Goal: Information Seeking & Learning: Learn about a topic

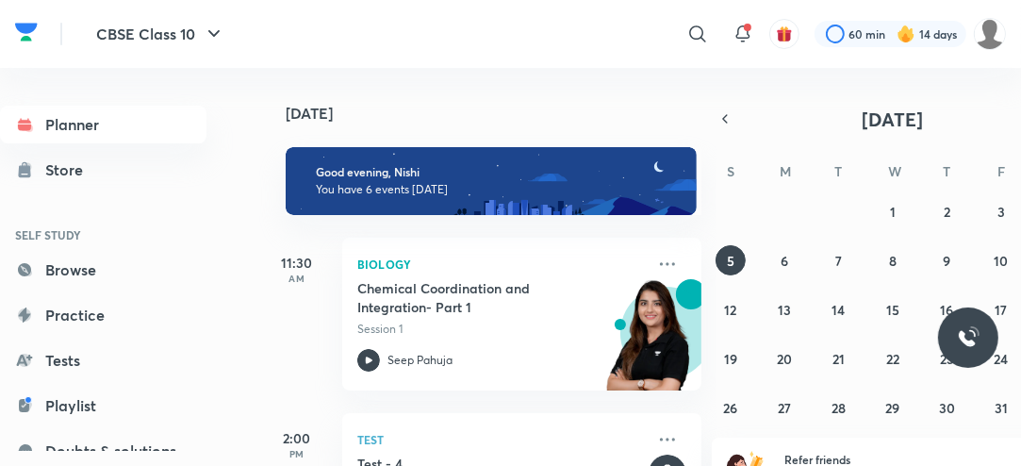
scroll to position [510, 0]
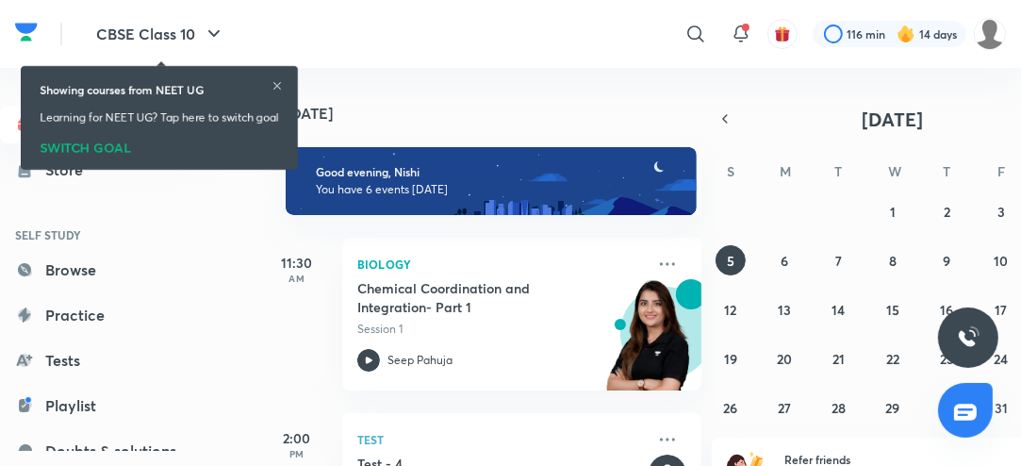
click at [277, 84] on icon at bounding box center [277, 85] width 11 height 11
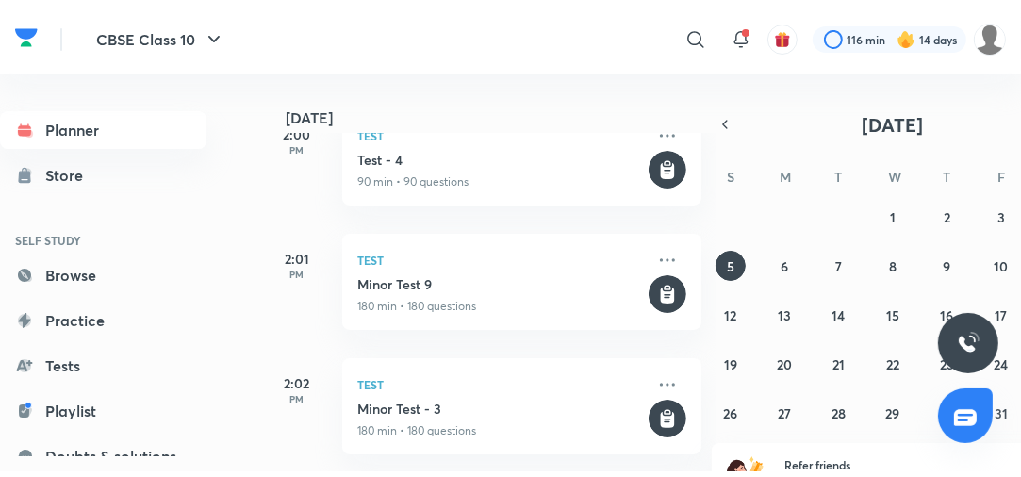
scroll to position [612, 0]
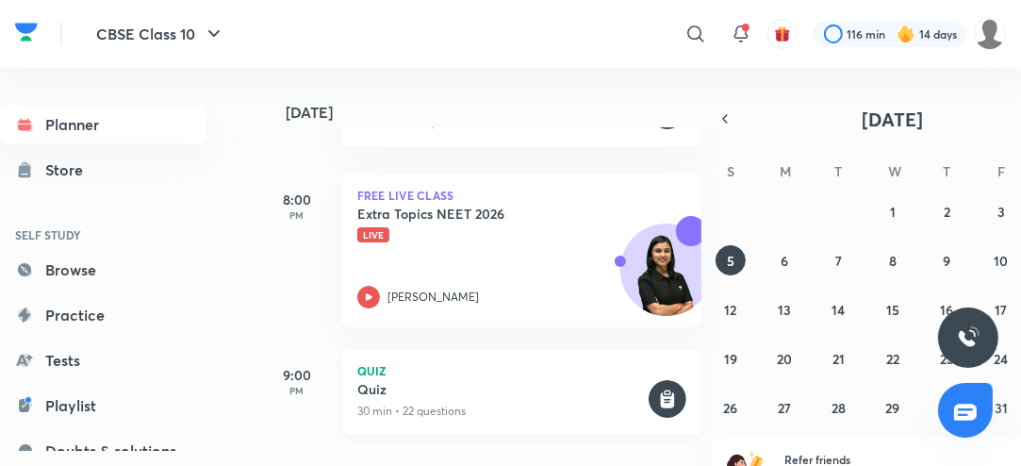
click at [540, 398] on div "Quiz 30 min • 22 questions" at bounding box center [501, 400] width 288 height 40
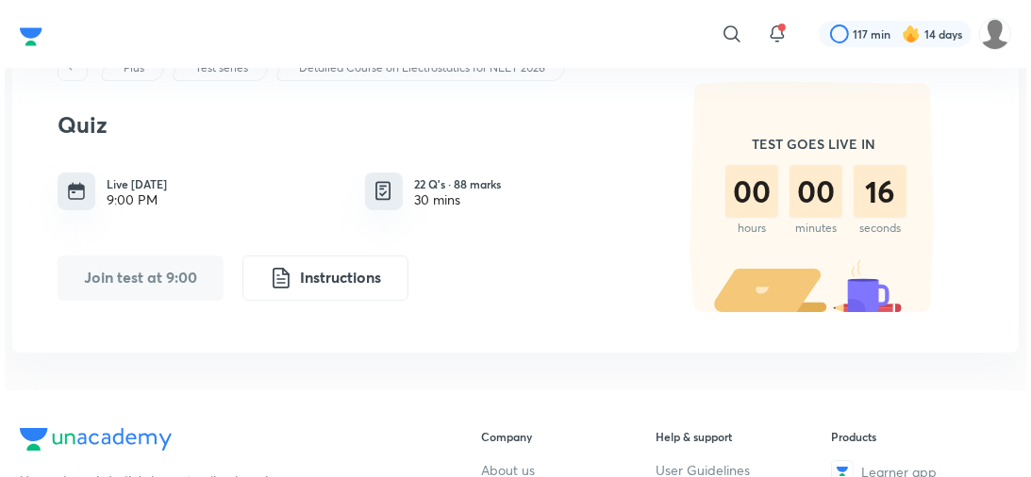
scroll to position [71, 0]
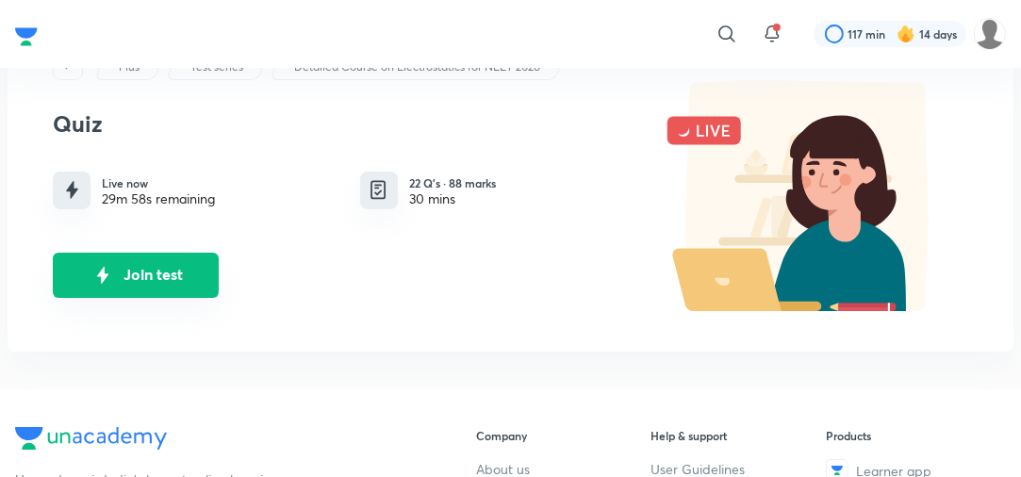
click at [162, 285] on button "Join test" at bounding box center [136, 275] width 166 height 45
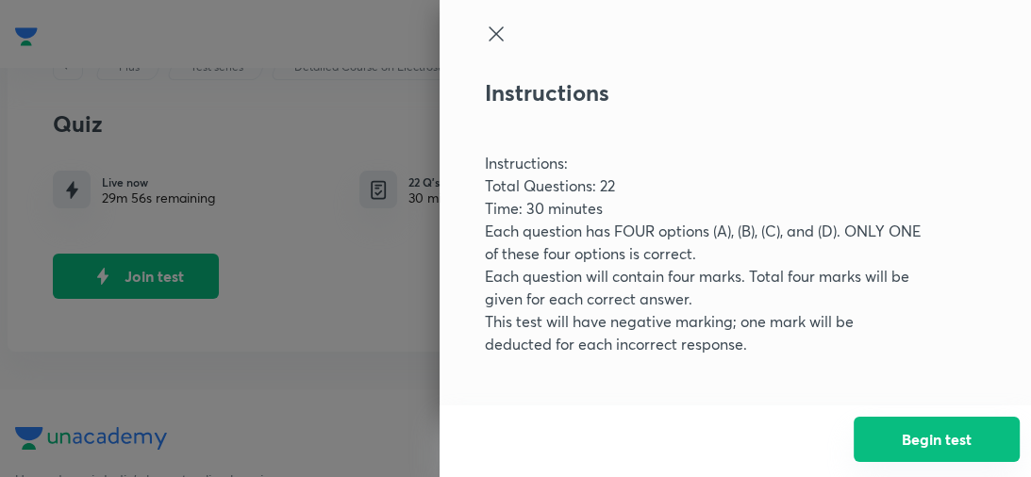
click at [902, 440] on button "Begin test" at bounding box center [937, 439] width 166 height 45
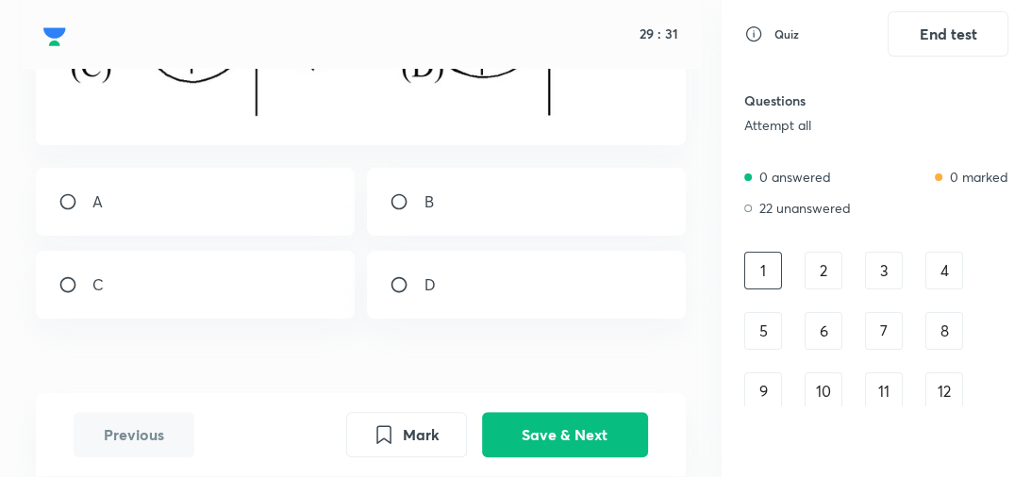
scroll to position [593, 0]
click at [540, 196] on div "B" at bounding box center [526, 197] width 318 height 68
radio input "true"
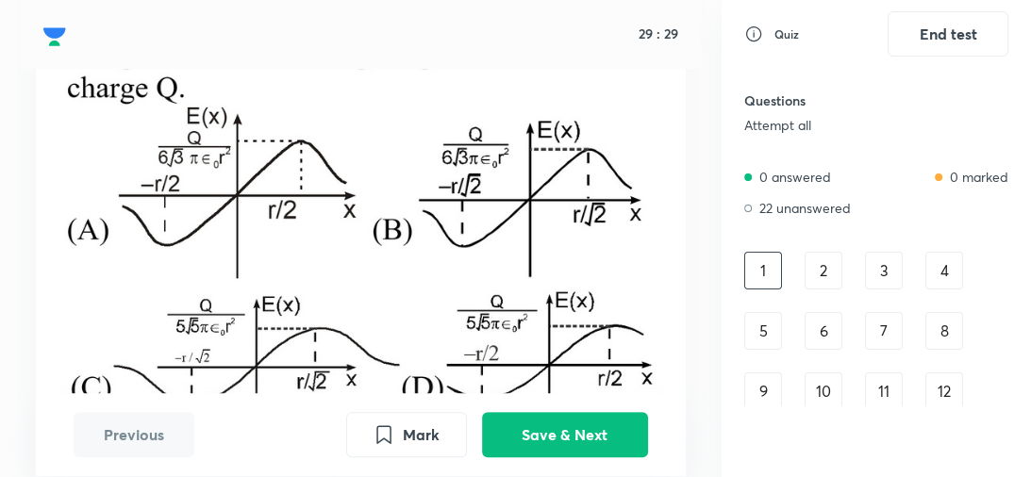
scroll to position [259, 0]
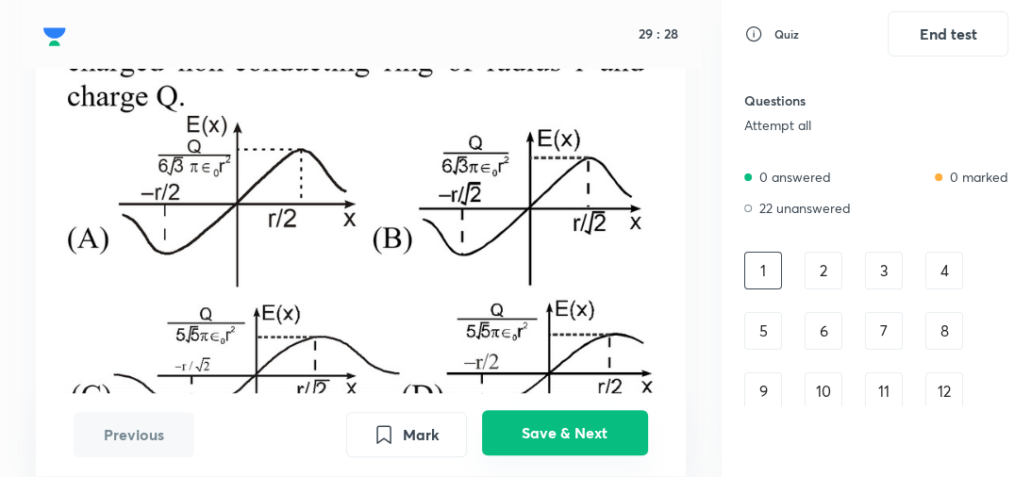
click at [555, 441] on button "Save & Next" at bounding box center [565, 433] width 166 height 45
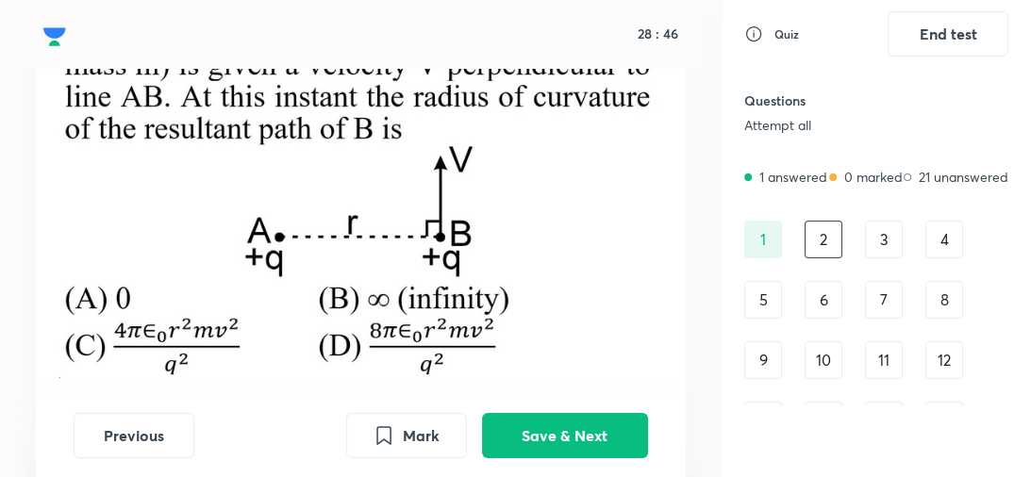
scroll to position [183, 0]
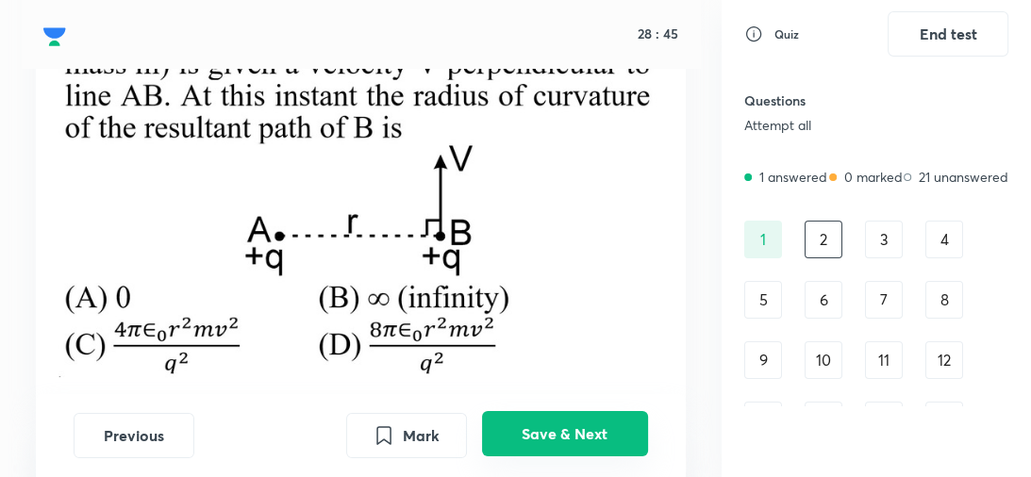
click at [551, 428] on button "Save & Next" at bounding box center [565, 433] width 166 height 45
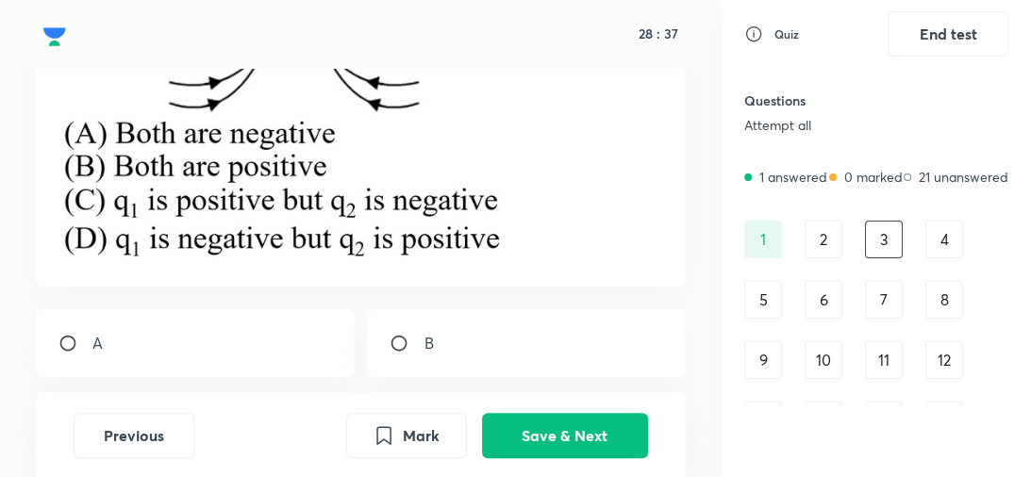
scroll to position [339, 0]
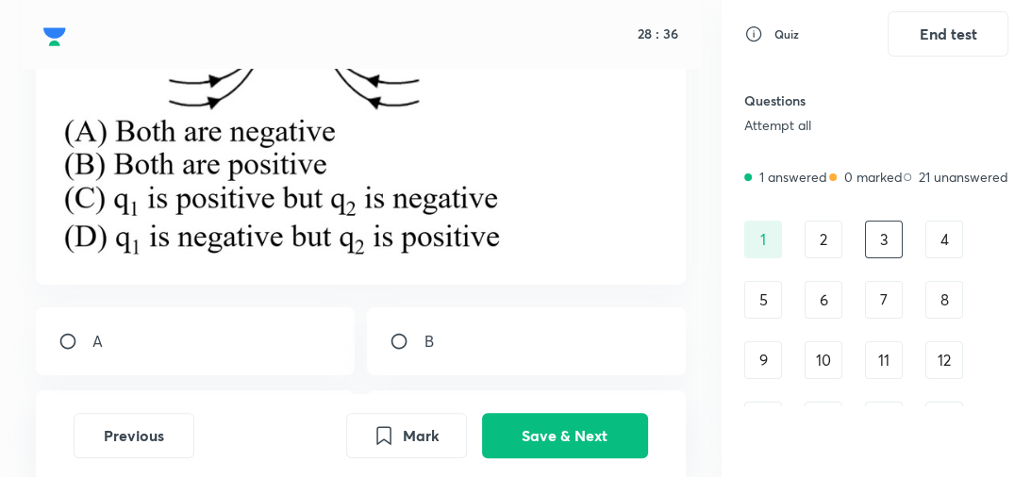
click at [154, 310] on div "A" at bounding box center [195, 341] width 318 height 68
radio input "true"
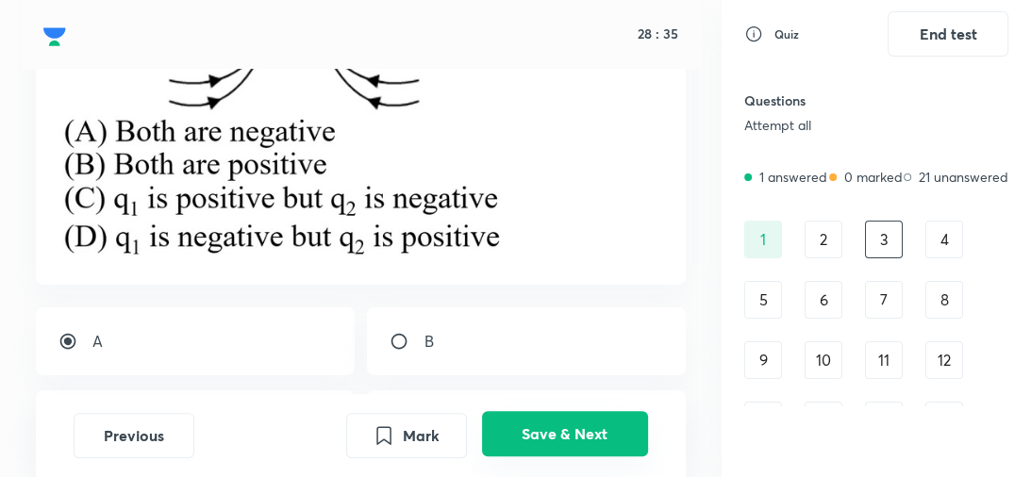
click at [558, 445] on button "Save & Next" at bounding box center [565, 433] width 166 height 45
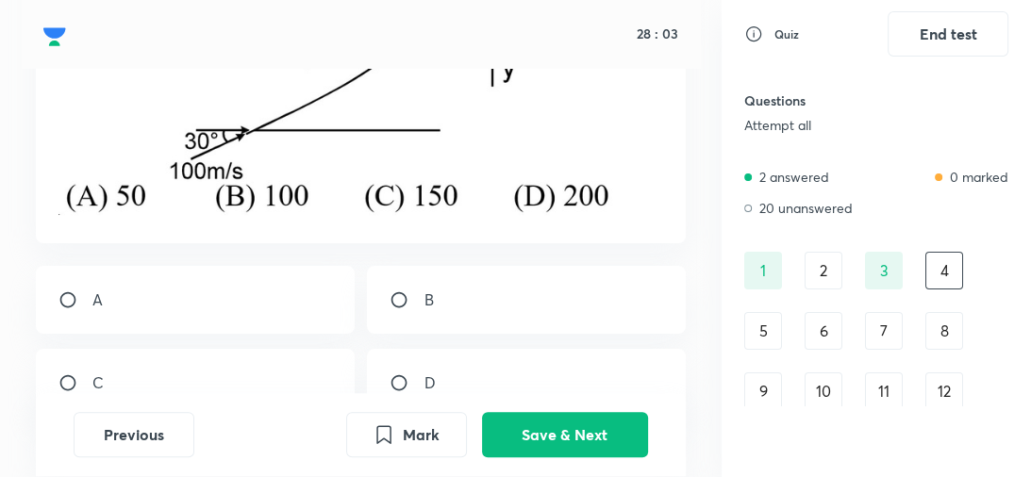
scroll to position [424, 0]
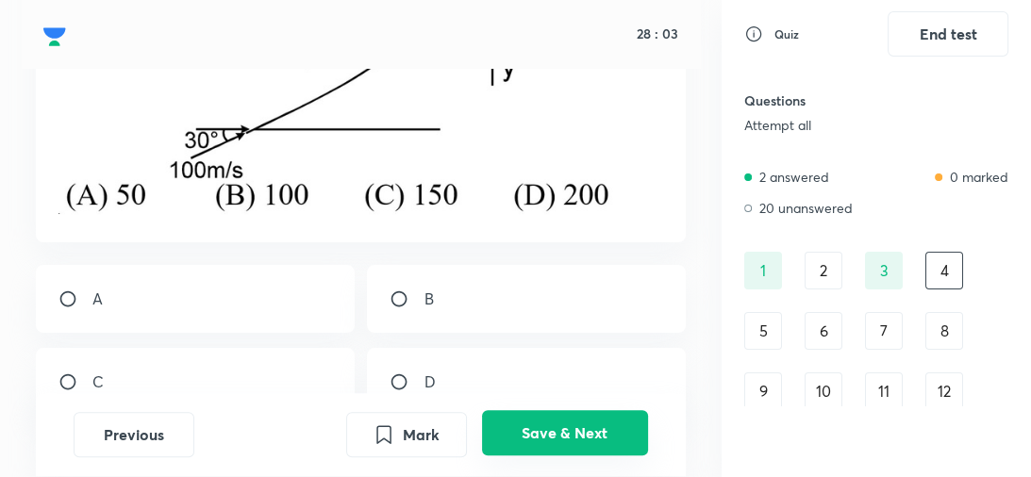
click at [545, 448] on button "Save & Next" at bounding box center [565, 433] width 166 height 45
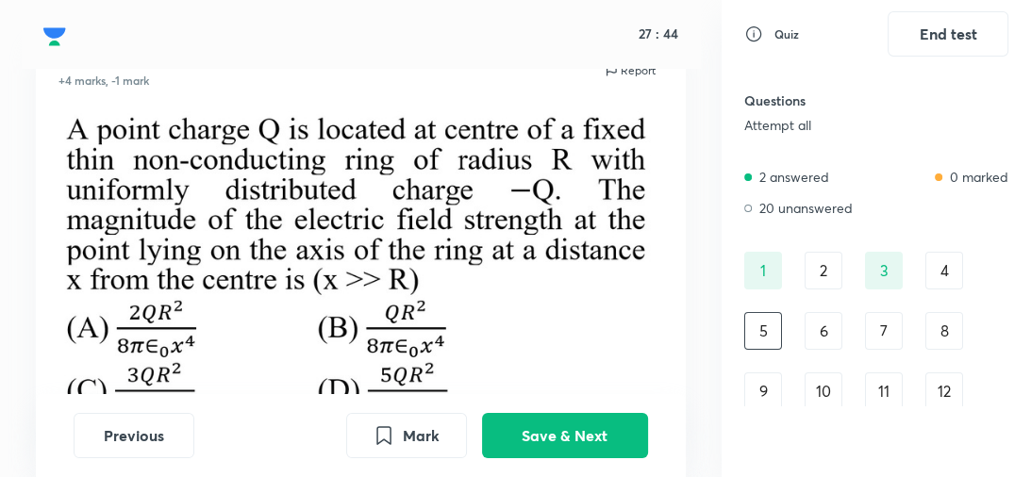
scroll to position [78, 0]
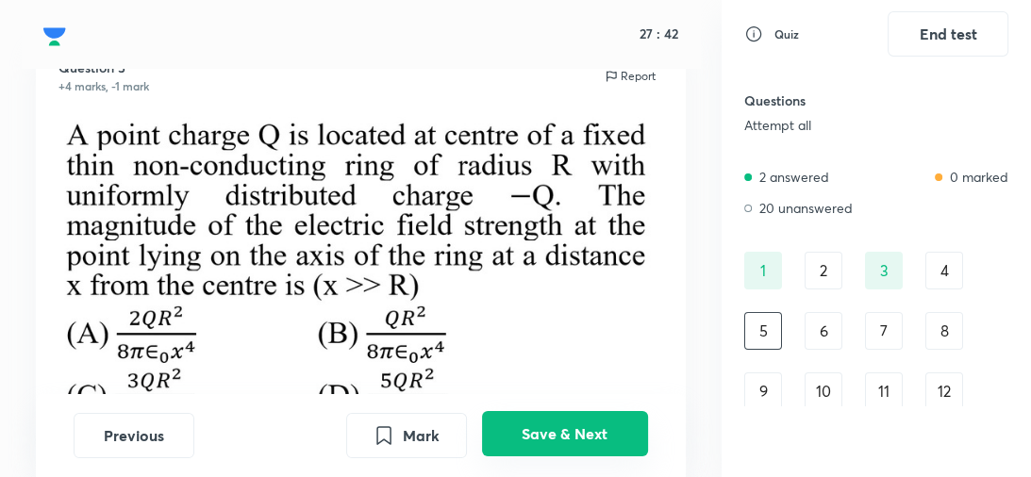
click at [543, 434] on button "Save & Next" at bounding box center [565, 433] width 166 height 45
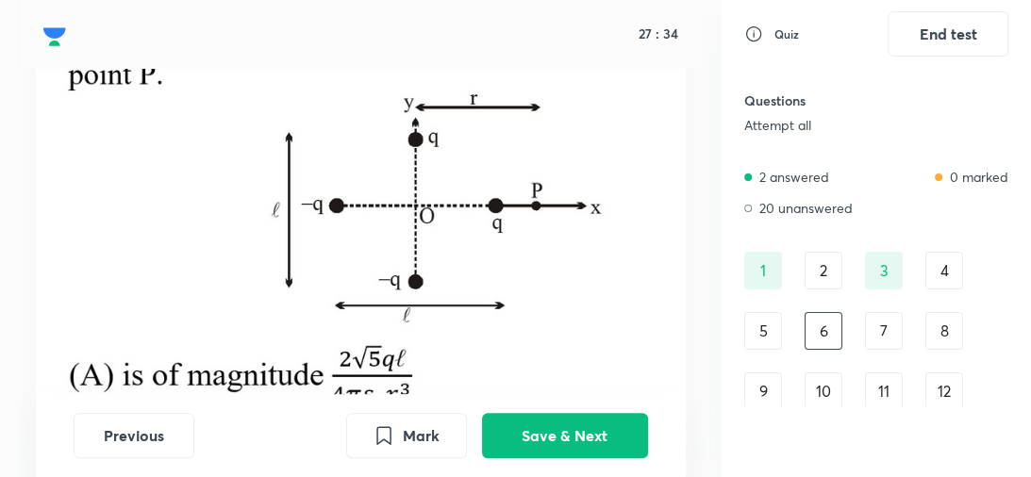
scroll to position [250, 0]
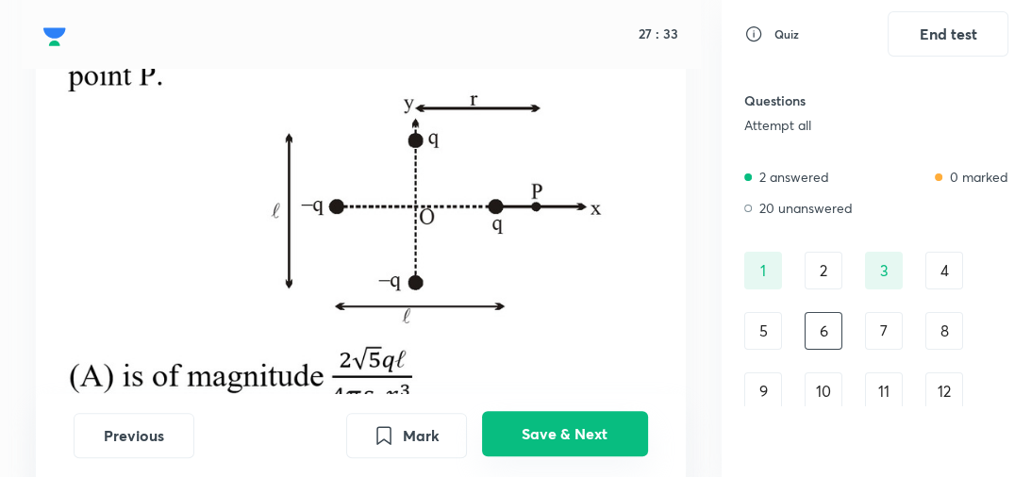
click at [545, 440] on button "Save & Next" at bounding box center [565, 433] width 166 height 45
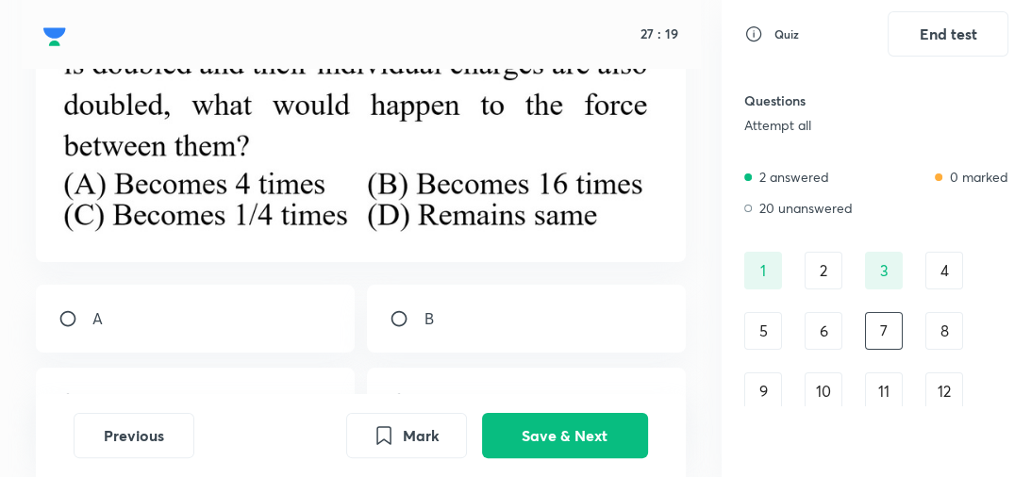
scroll to position [191, 0]
click at [458, 395] on div "Previous Mark Save & Next" at bounding box center [361, 435] width 650 height 83
click at [468, 384] on div "D" at bounding box center [526, 401] width 318 height 68
radio input "true"
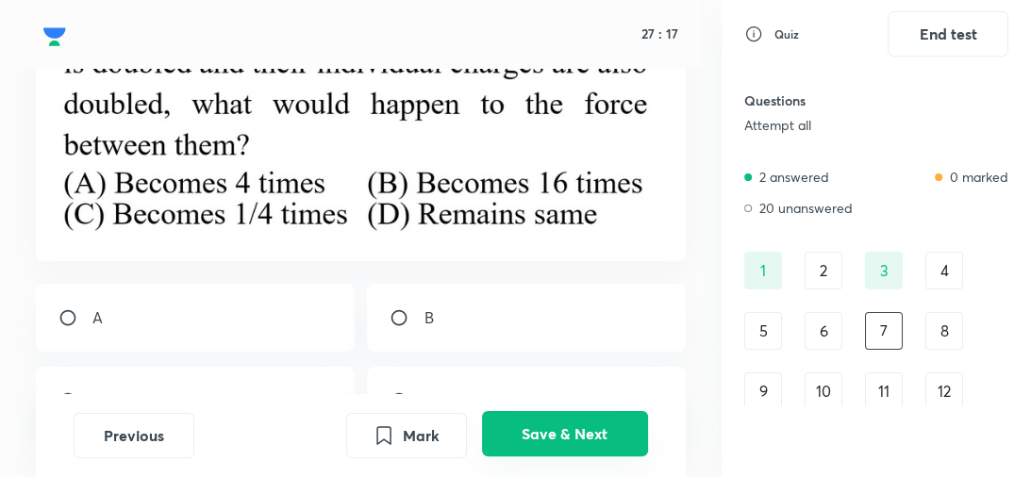
click at [524, 428] on button "Save & Next" at bounding box center [565, 433] width 166 height 45
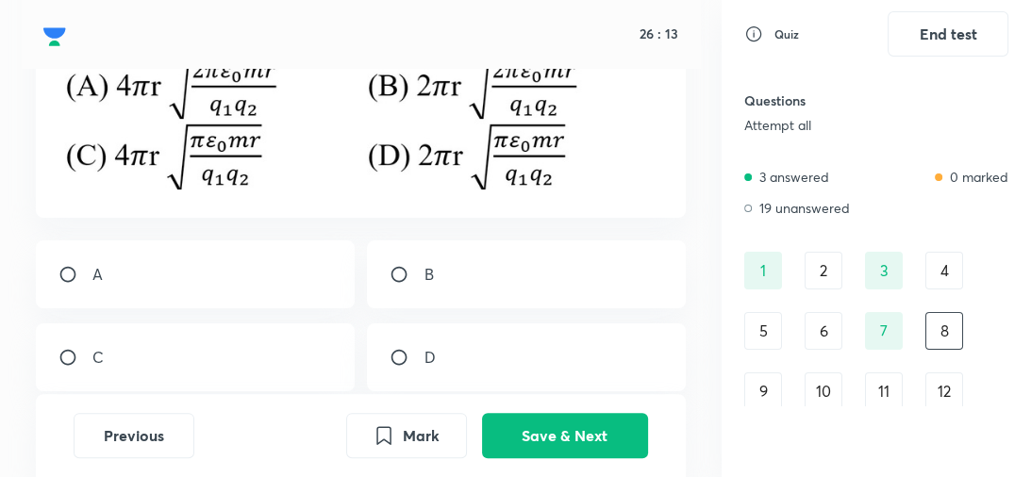
scroll to position [312, 0]
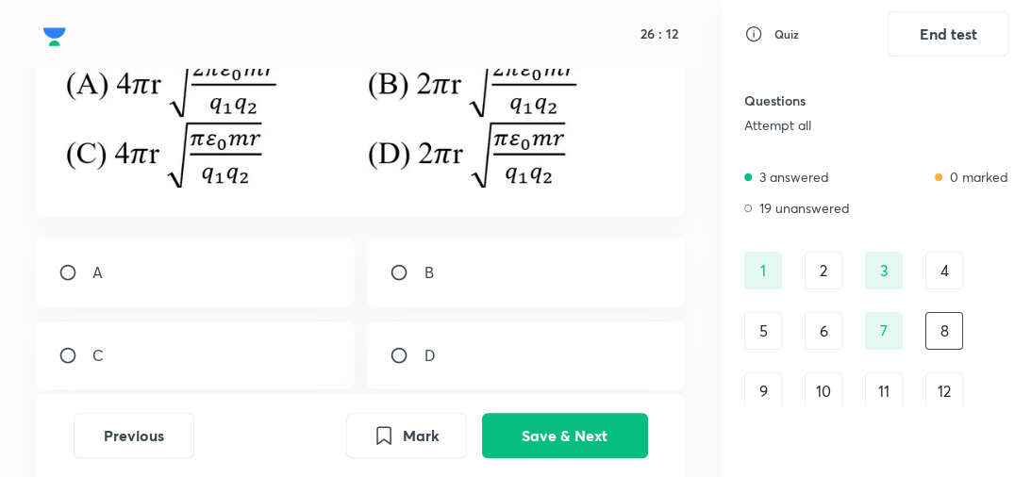
click at [324, 341] on div "C" at bounding box center [195, 356] width 318 height 68
radio input "true"
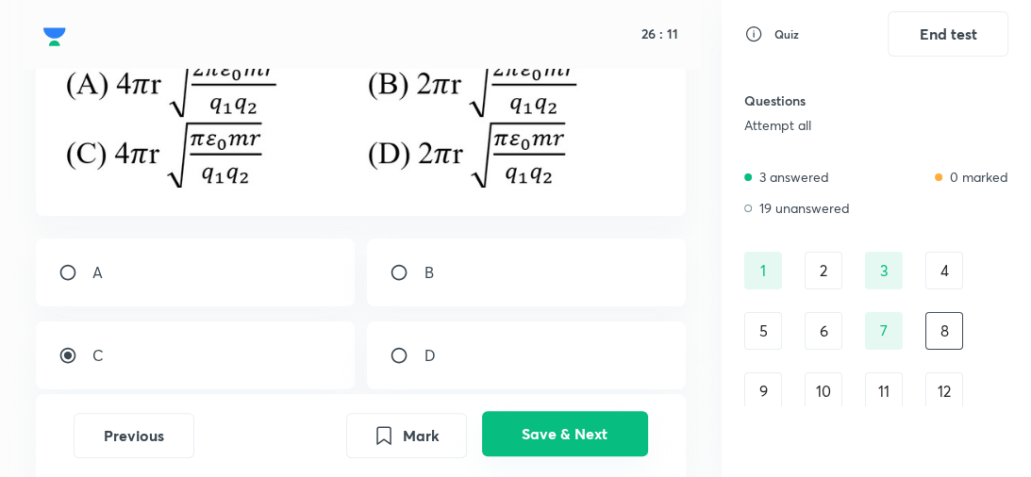
click at [581, 441] on button "Save & Next" at bounding box center [565, 433] width 166 height 45
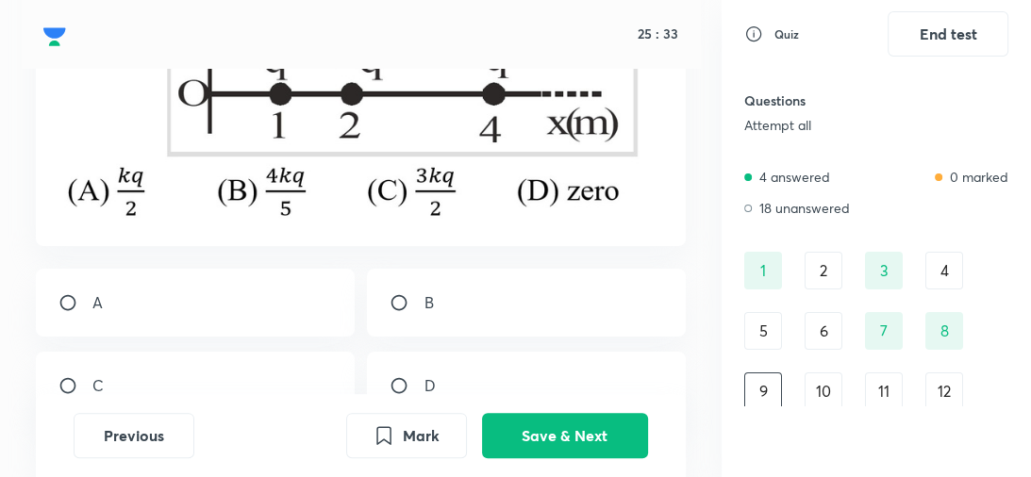
scroll to position [260, 0]
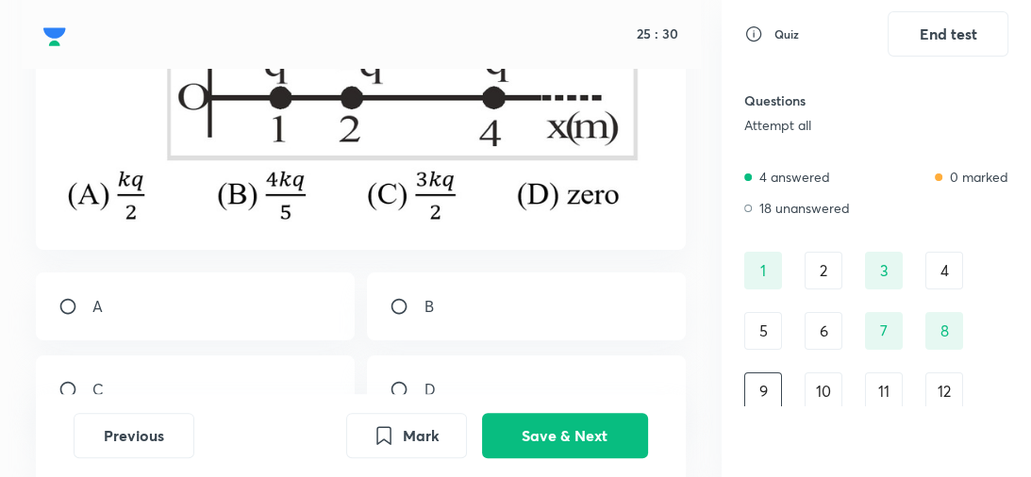
click at [268, 385] on div "C" at bounding box center [195, 390] width 318 height 68
radio input "true"
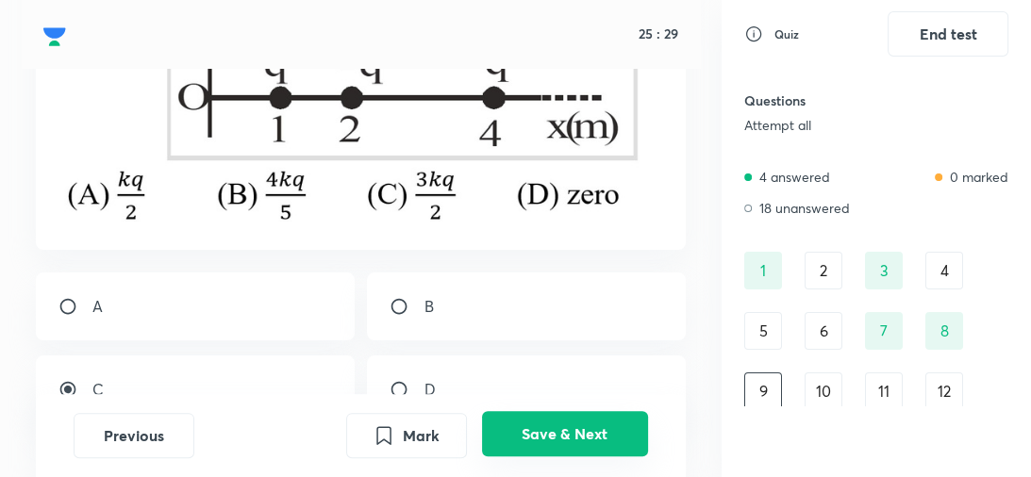
click at [536, 445] on button "Save & Next" at bounding box center [565, 433] width 166 height 45
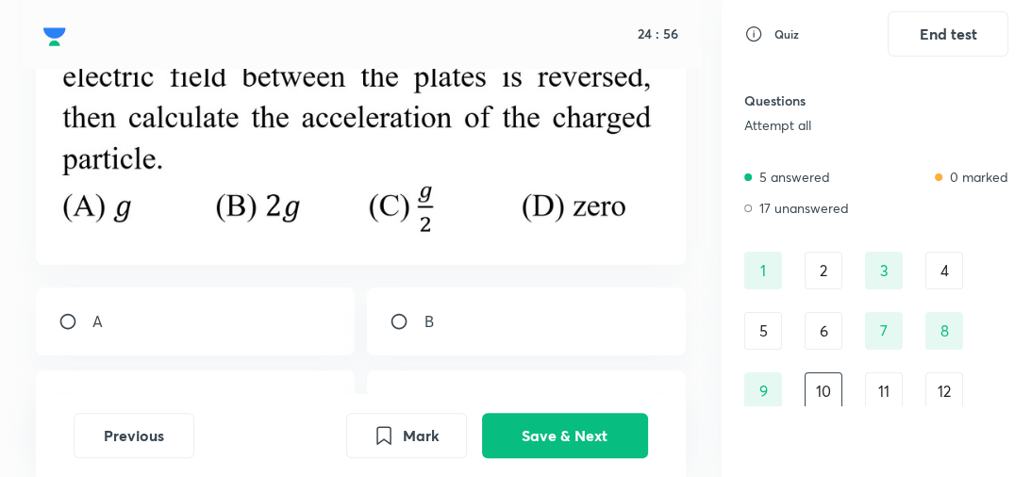
click at [473, 294] on div "B" at bounding box center [526, 322] width 318 height 68
radio input "true"
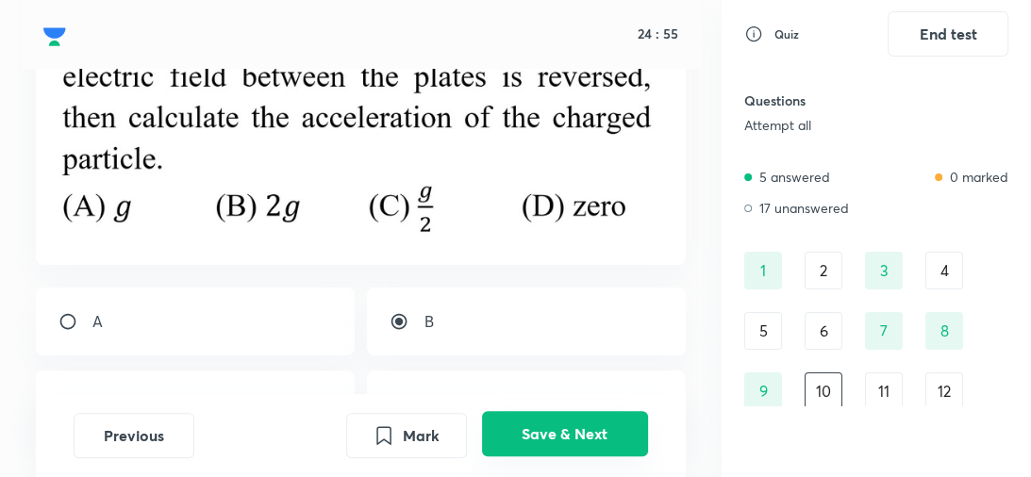
click at [531, 428] on button "Save & Next" at bounding box center [565, 433] width 166 height 45
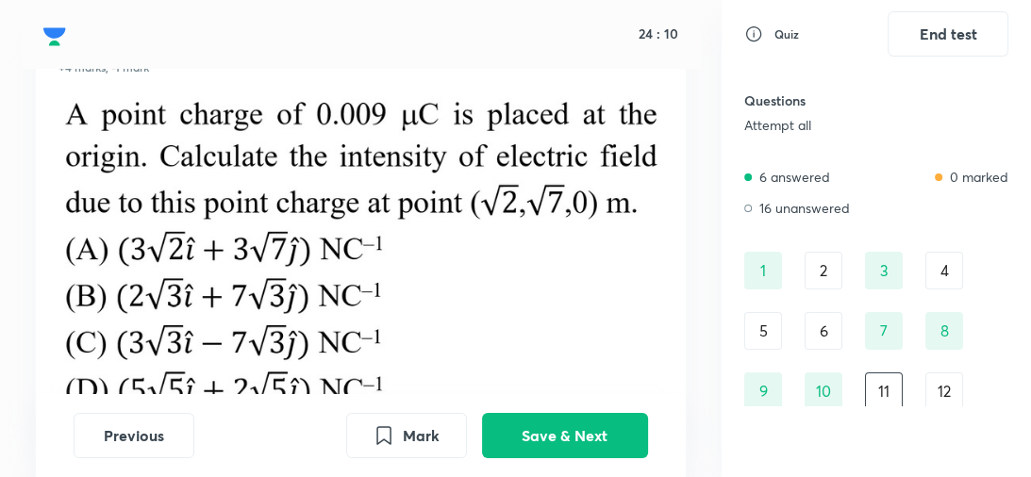
scroll to position [98, 0]
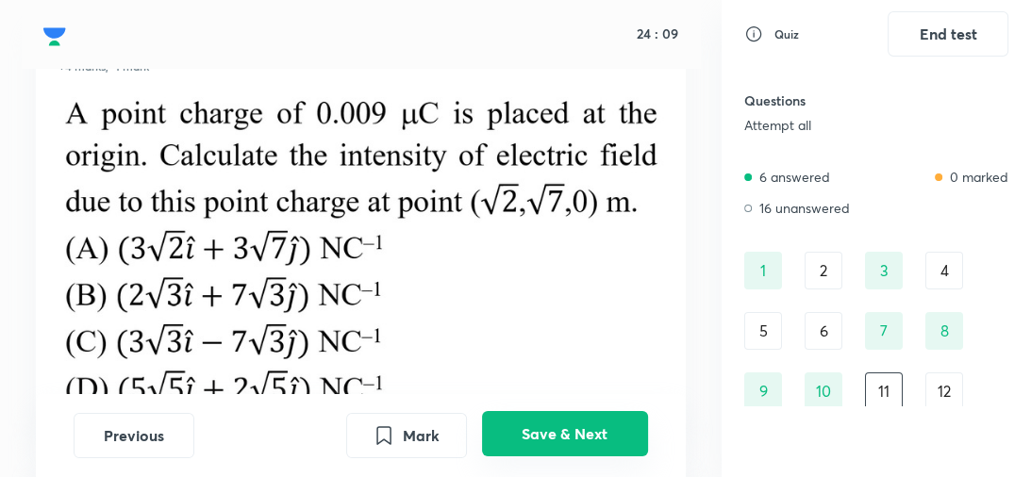
click at [532, 430] on button "Save & Next" at bounding box center [565, 433] width 166 height 45
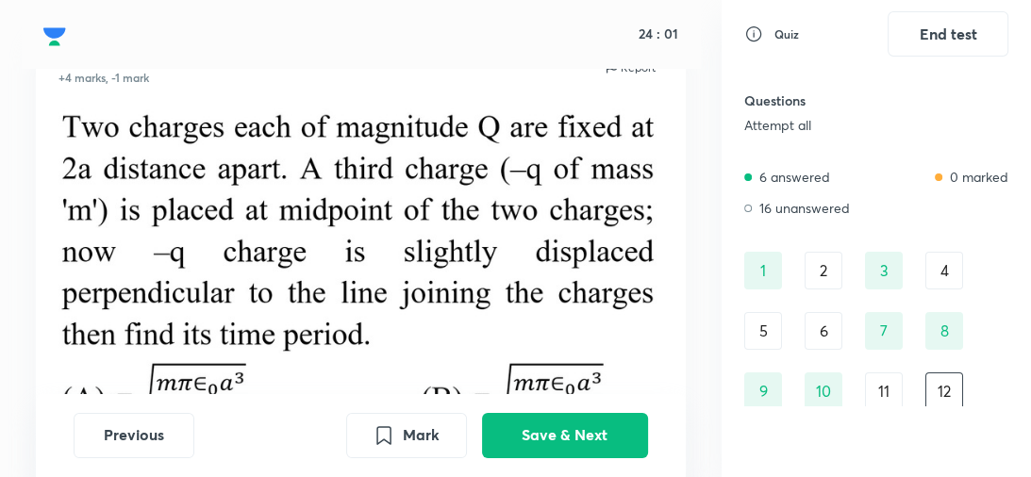
scroll to position [87, 0]
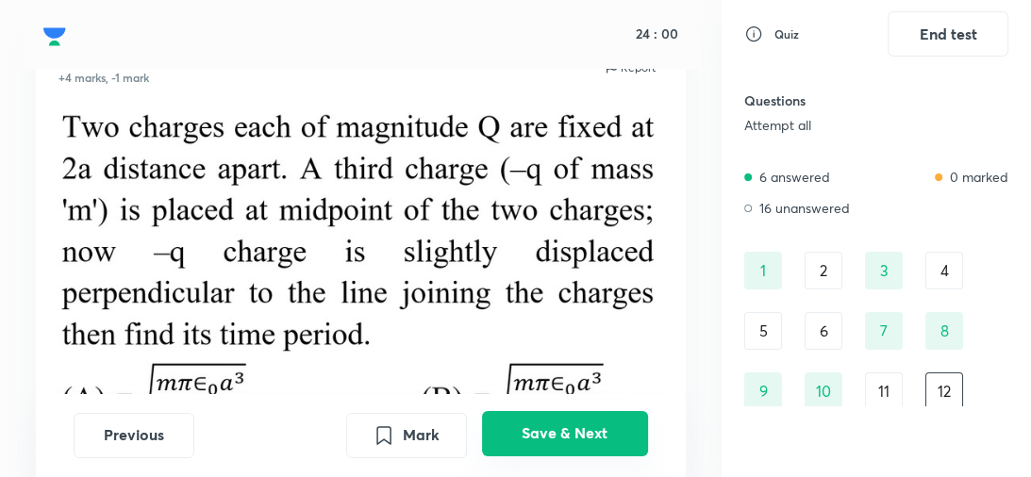
click at [556, 423] on button "Save & Next" at bounding box center [565, 433] width 166 height 45
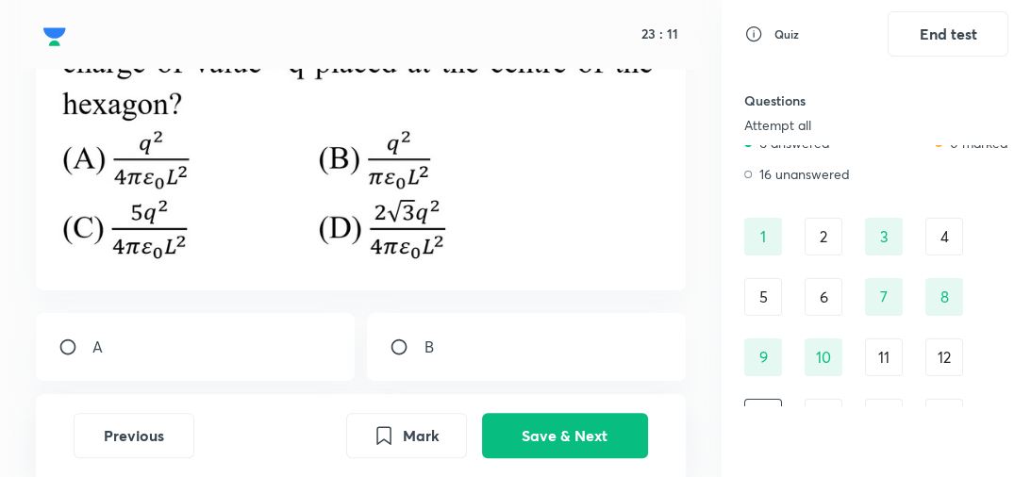
scroll to position [275, 0]
click at [224, 355] on div "A" at bounding box center [195, 347] width 318 height 68
radio input "true"
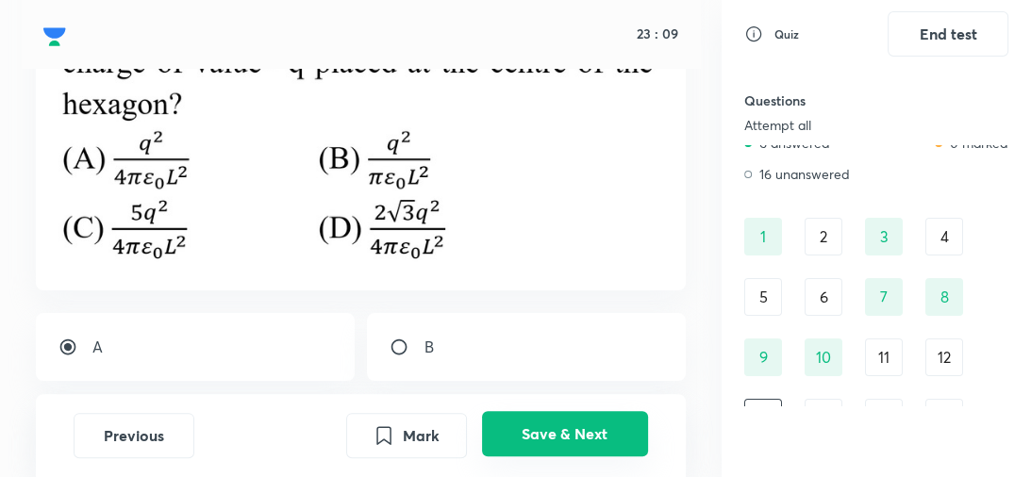
click at [550, 440] on button "Save & Next" at bounding box center [565, 433] width 166 height 45
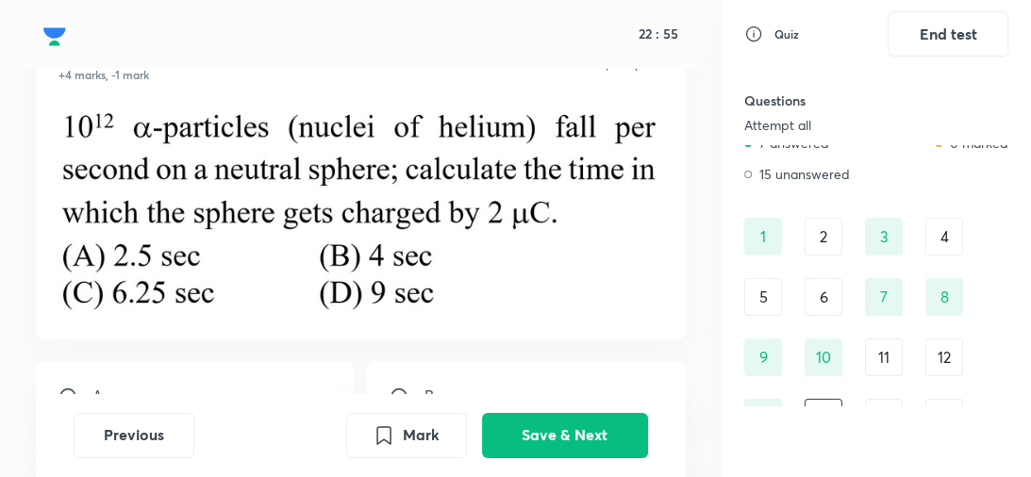
scroll to position [91, 0]
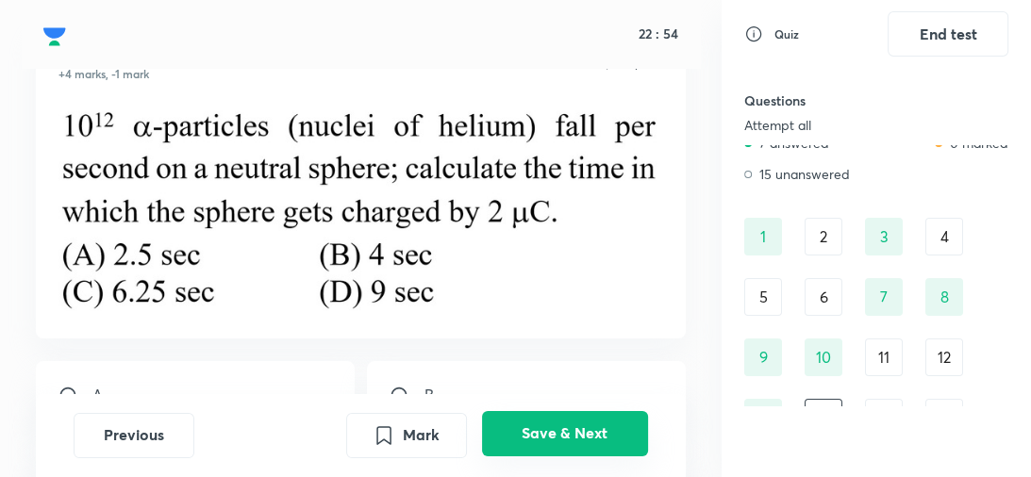
click at [570, 432] on button "Save & Next" at bounding box center [565, 433] width 166 height 45
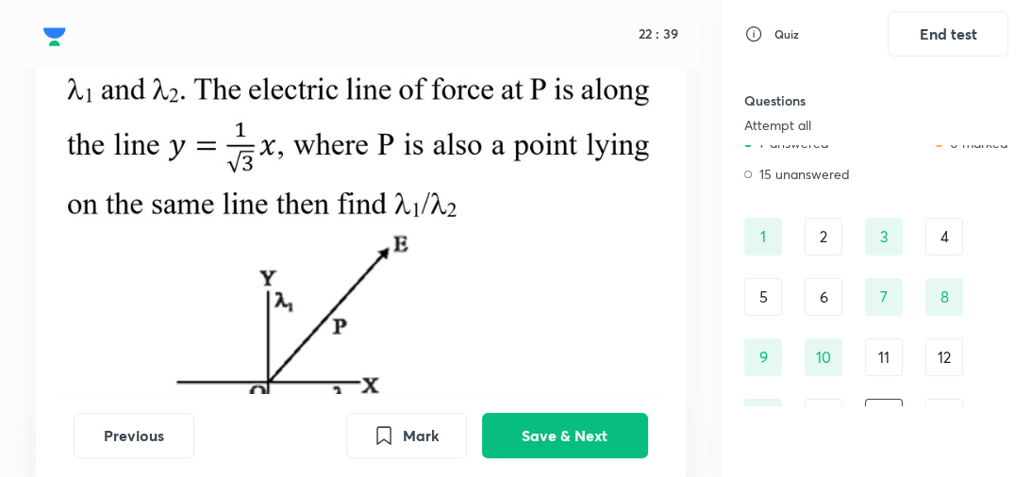
scroll to position [219, 0]
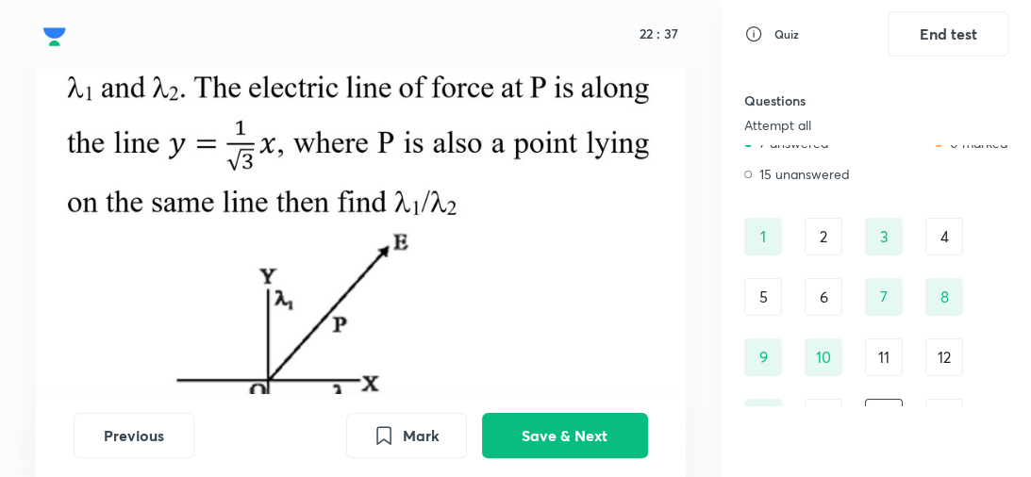
click at [573, 405] on div "Previous Mark Save & Next" at bounding box center [361, 435] width 650 height 83
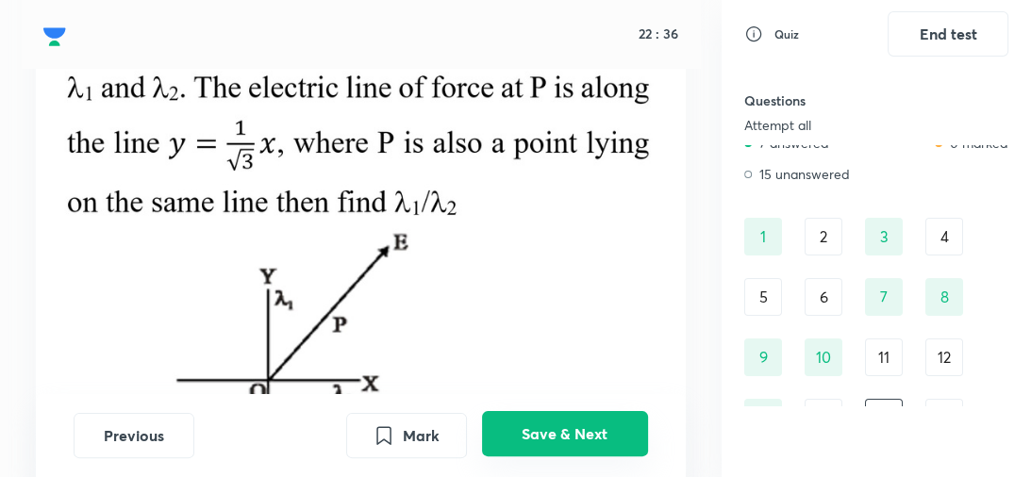
click at [587, 435] on button "Save & Next" at bounding box center [565, 433] width 166 height 45
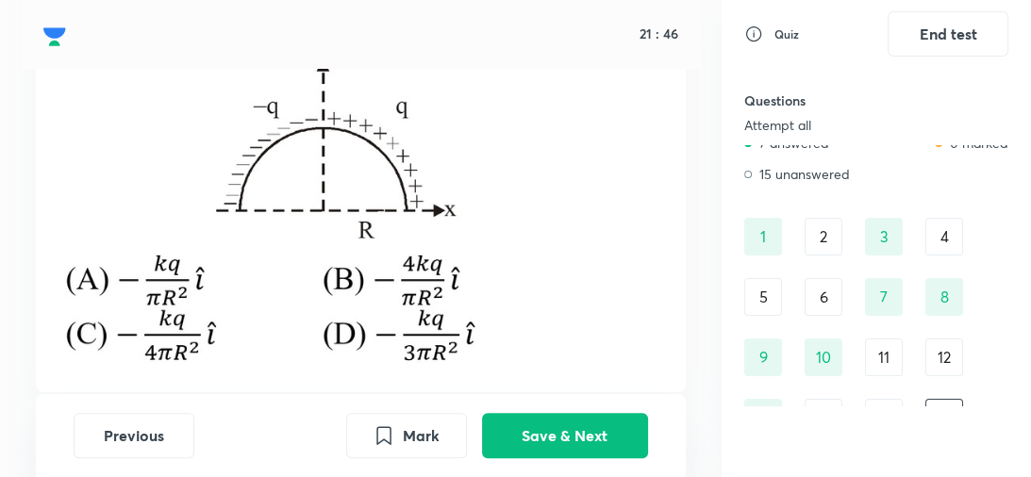
scroll to position [243, 0]
click at [591, 369] on p at bounding box center [360, 161] width 605 height 419
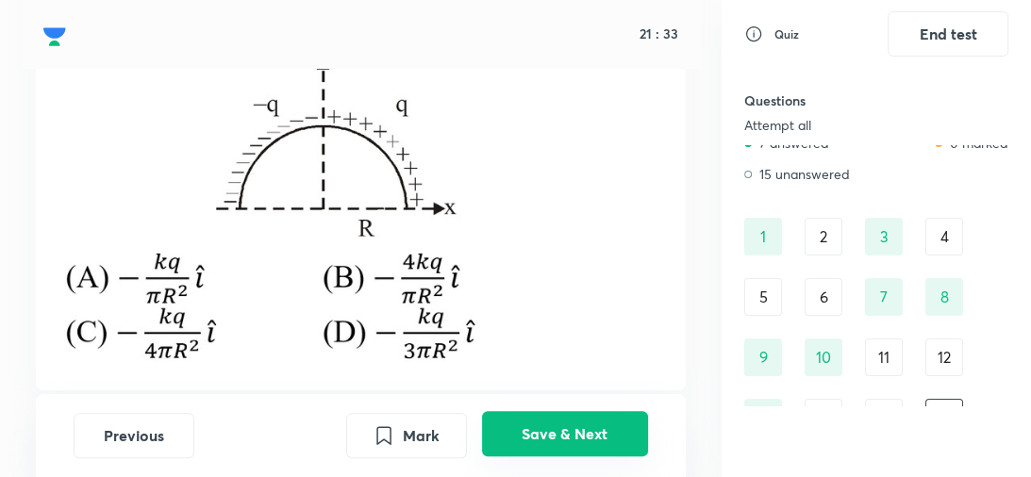
click at [589, 434] on button "Save & Next" at bounding box center [565, 433] width 166 height 45
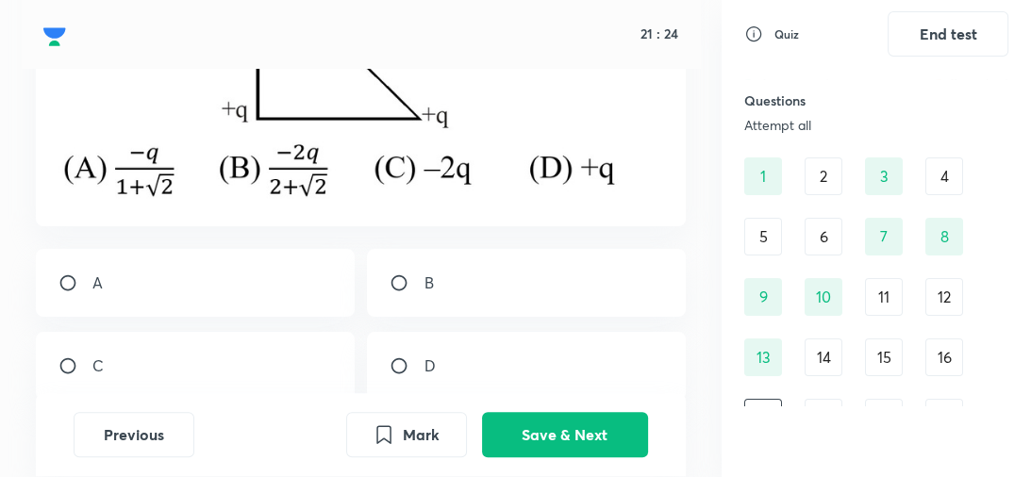
scroll to position [432, 0]
click at [274, 363] on div "C" at bounding box center [195, 365] width 318 height 68
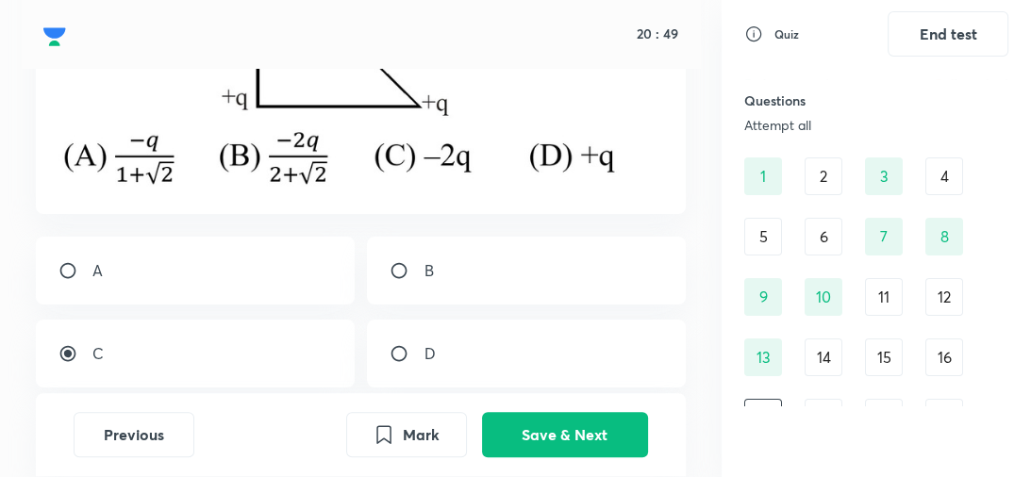
scroll to position [444, 0]
click at [244, 335] on div "C" at bounding box center [195, 353] width 318 height 68
radio input "false"
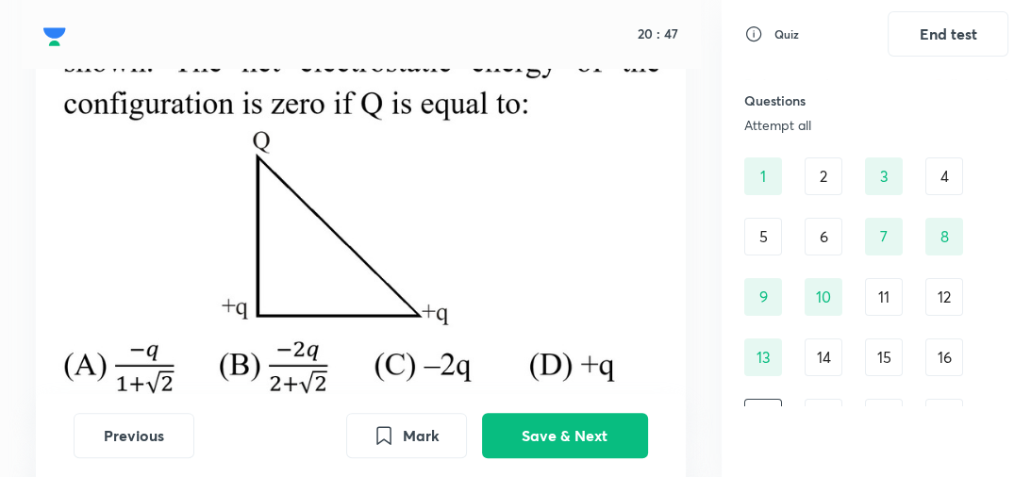
scroll to position [234, 0]
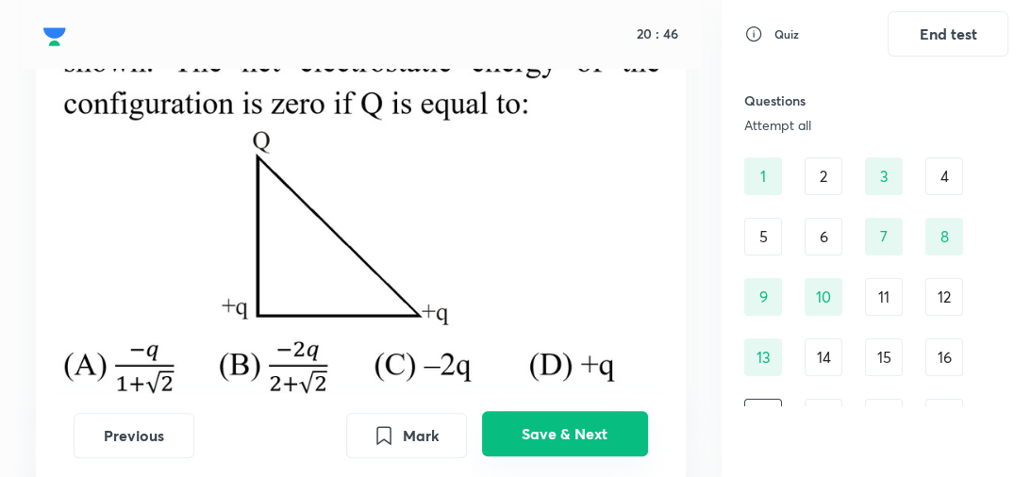
click at [536, 435] on button "Save & Next" at bounding box center [565, 433] width 166 height 45
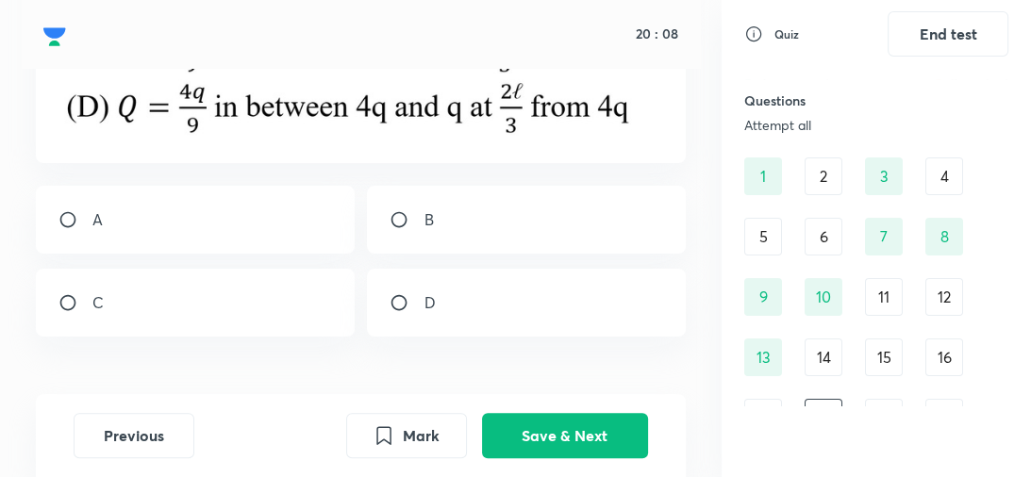
scroll to position [468, 0]
click at [536, 208] on div "B" at bounding box center [526, 220] width 318 height 68
radio input "true"
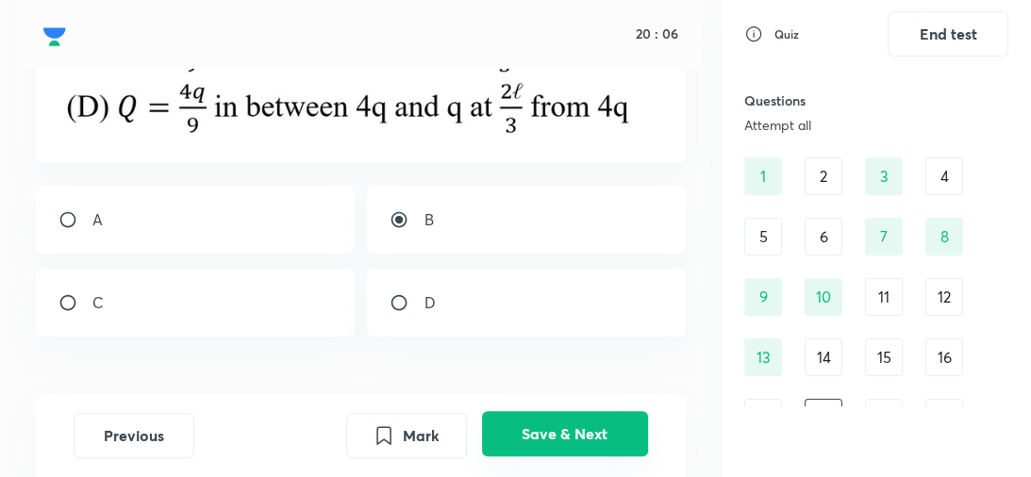
click at [555, 435] on button "Save & Next" at bounding box center [565, 433] width 166 height 45
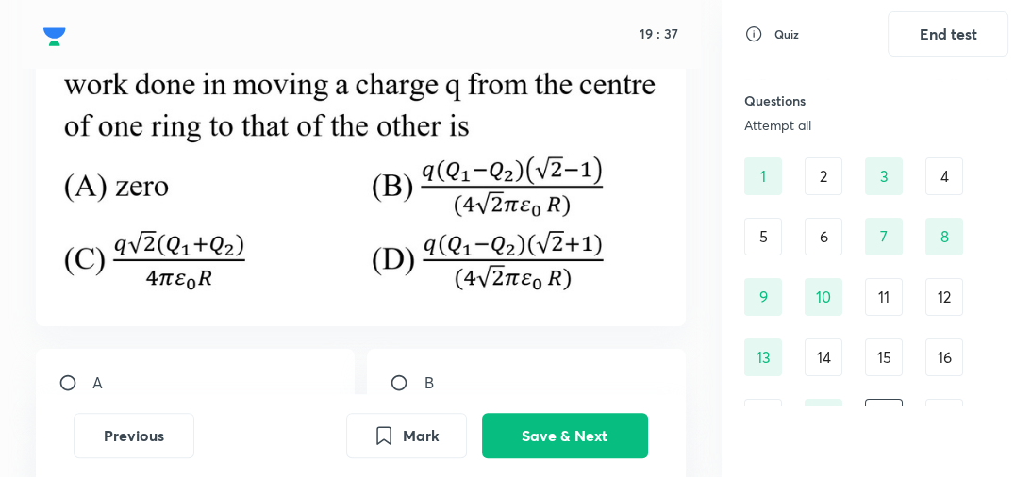
scroll to position [299, 0]
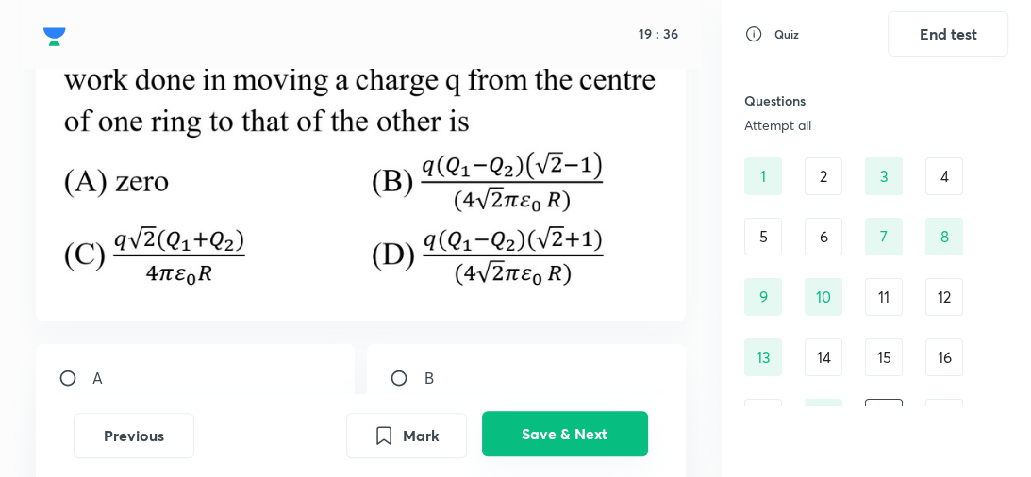
click at [579, 437] on button "Save & Next" at bounding box center [565, 433] width 166 height 45
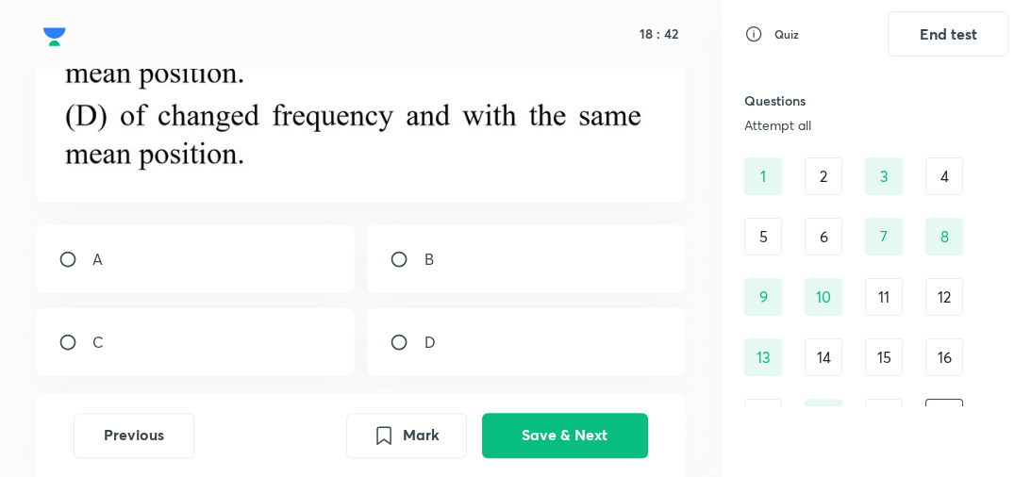
scroll to position [726, 0]
click at [307, 260] on div "A" at bounding box center [195, 258] width 318 height 68
radio input "true"
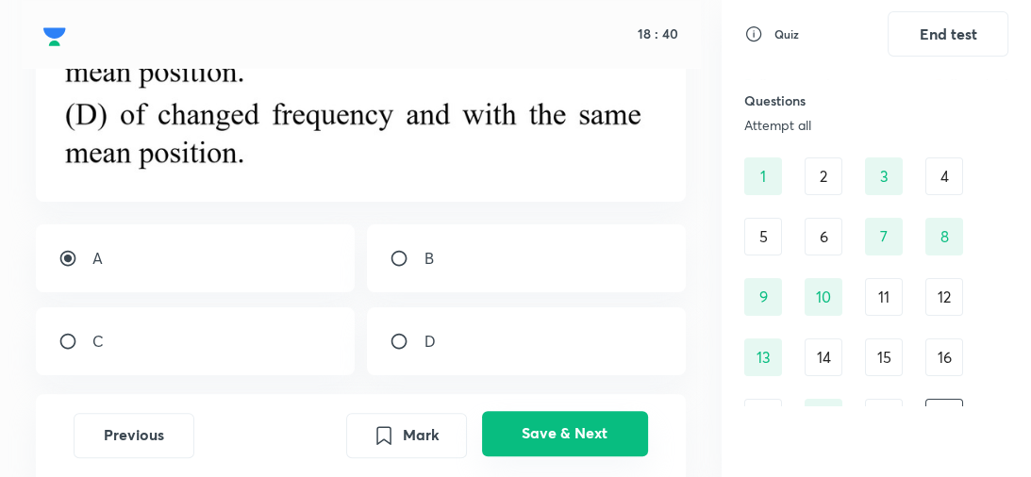
click at [550, 445] on button "Save & Next" at bounding box center [565, 433] width 166 height 45
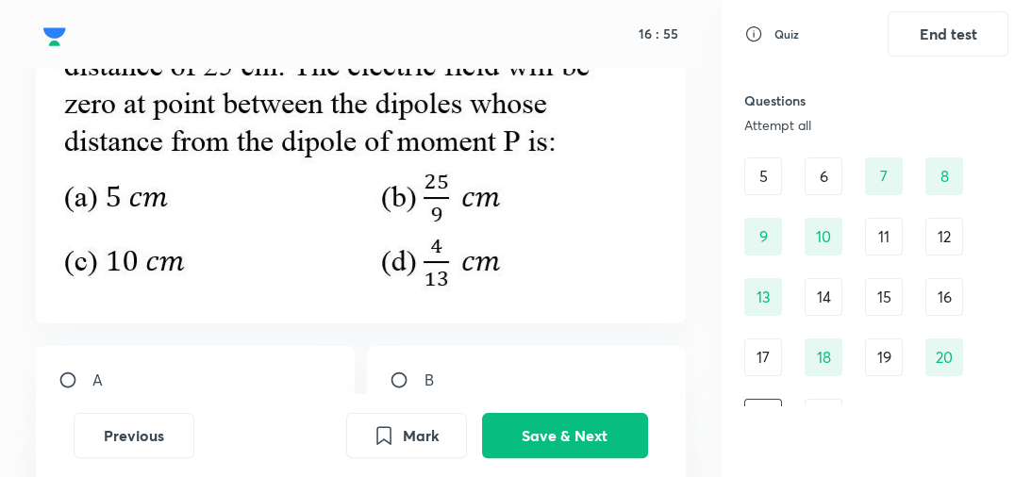
scroll to position [229, 0]
click at [284, 373] on div "A" at bounding box center [195, 379] width 318 height 68
radio input "true"
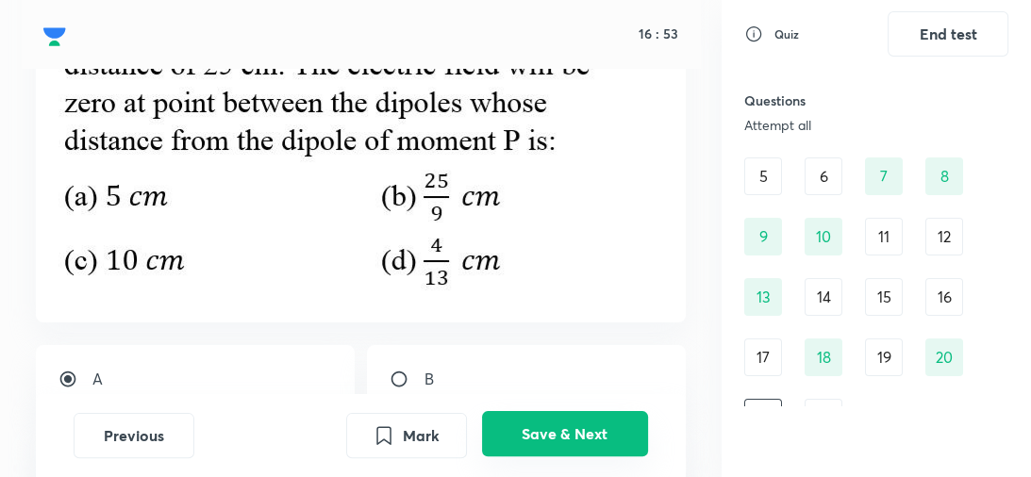
click at [588, 434] on button "Save & Next" at bounding box center [565, 433] width 166 height 45
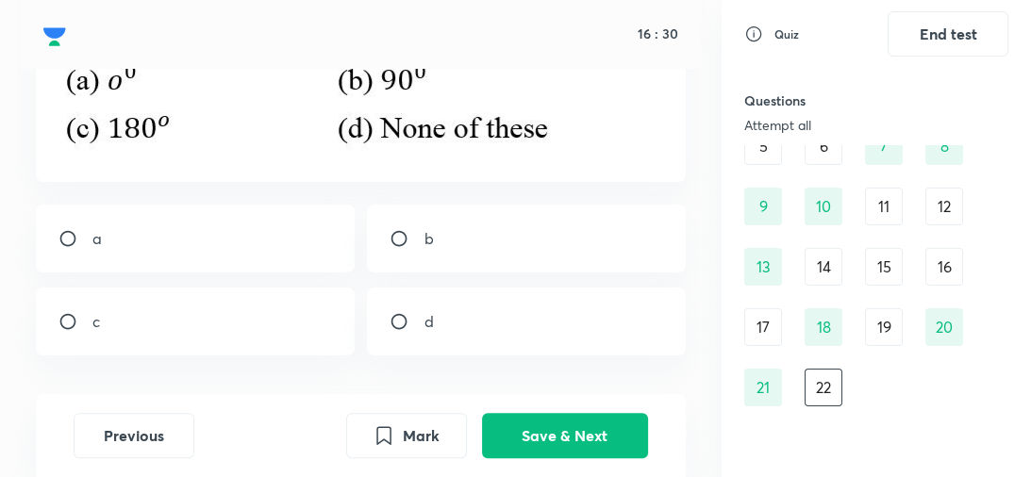
scroll to position [264, 0]
click at [274, 337] on div "c" at bounding box center [195, 322] width 318 height 68
radio input "true"
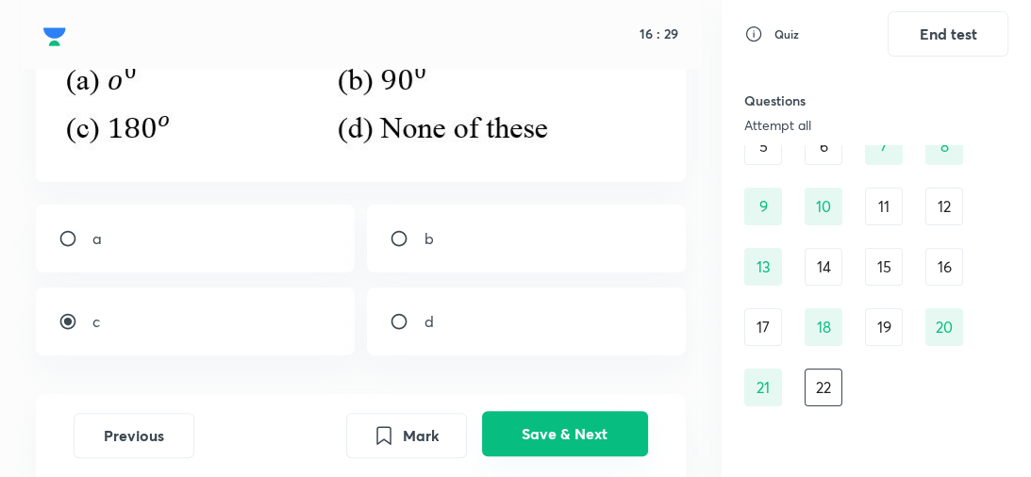
click at [592, 424] on button "Save & Next" at bounding box center [565, 433] width 166 height 45
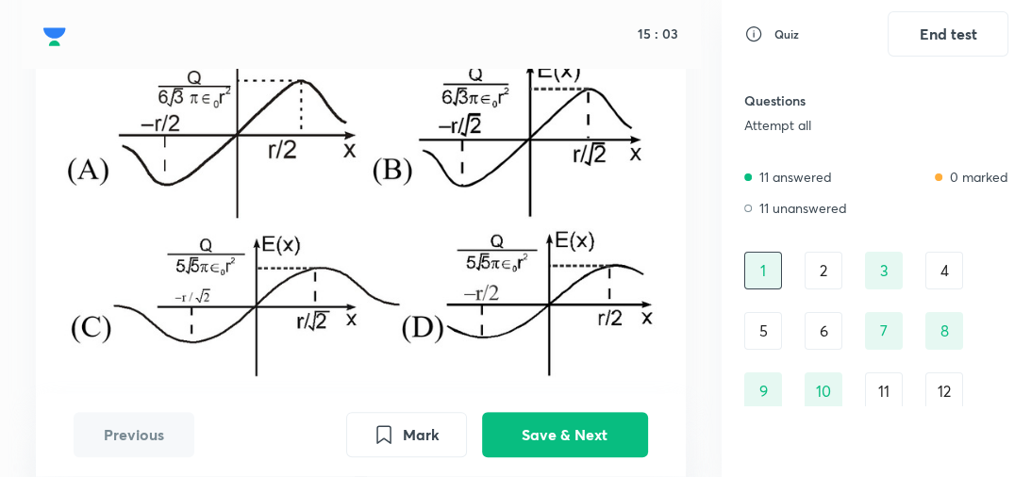
scroll to position [328, 0]
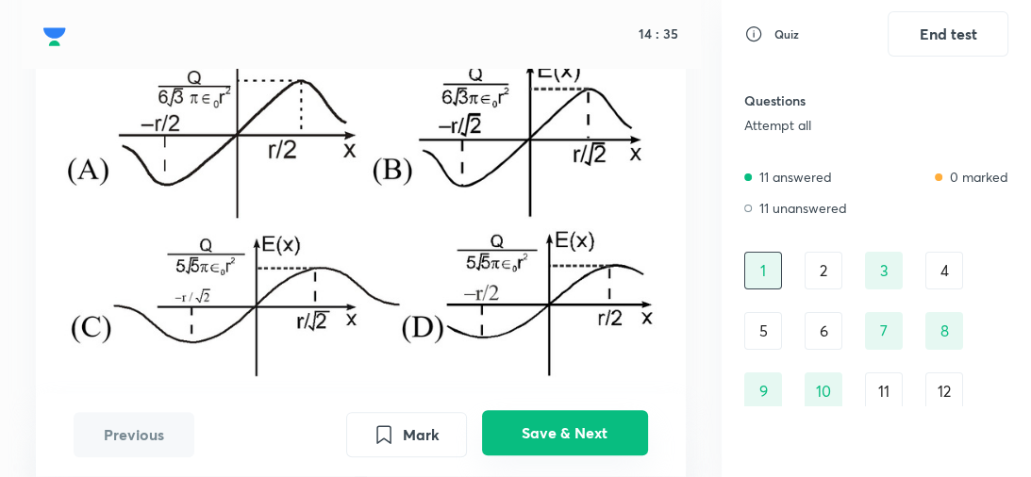
click at [623, 434] on button "Save & Next" at bounding box center [565, 433] width 166 height 45
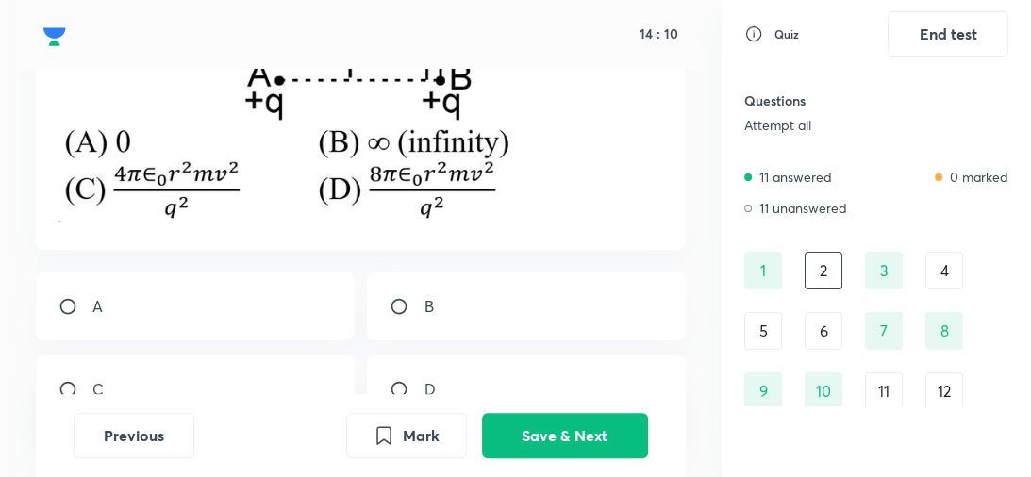
scroll to position [340, 0]
click at [514, 301] on div "B" at bounding box center [526, 306] width 318 height 68
radio input "true"
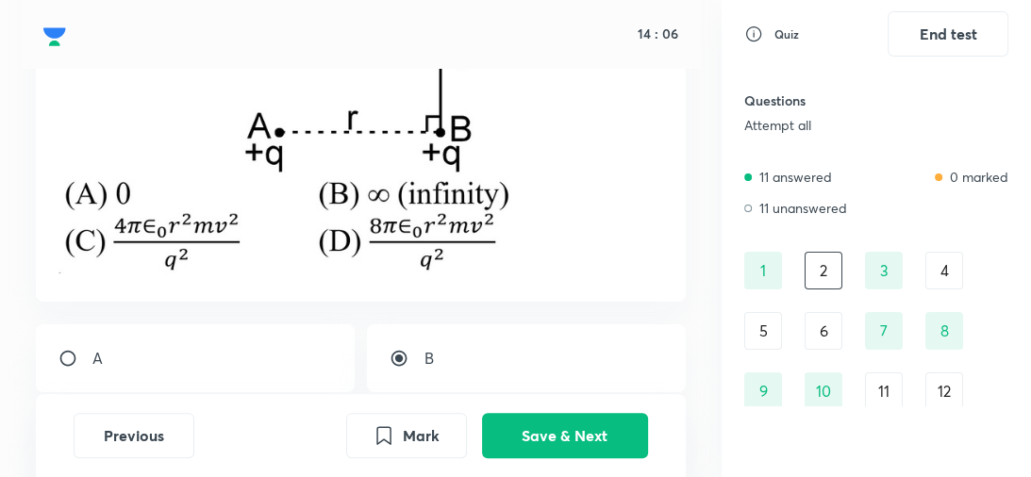
scroll to position [306, 0]
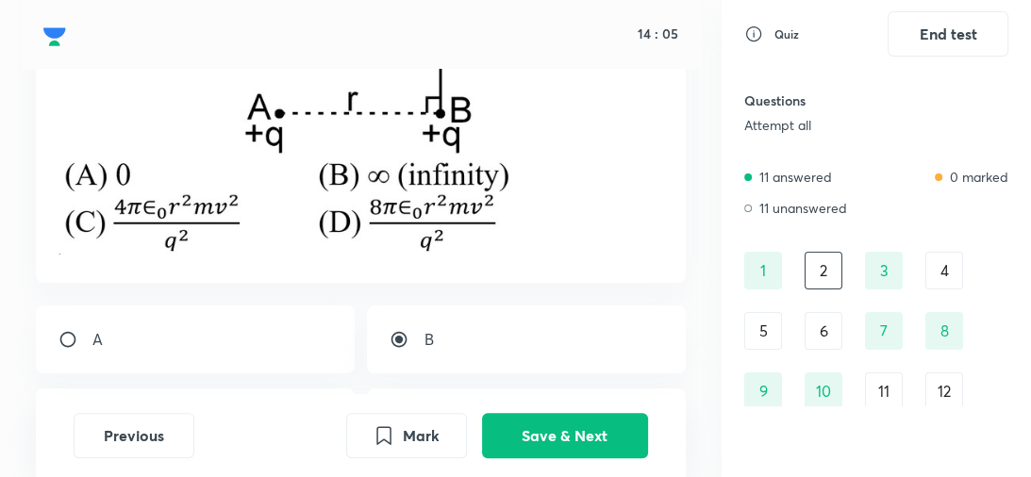
drag, startPoint x: 567, startPoint y: 445, endPoint x: 562, endPoint y: 316, distance: 129.3
click at [562, 316] on div "14 : 05 Question 2 +4 marks, -1 mark Report A B C D Previous Mark Save & Next" at bounding box center [361, 238] width 722 height 477
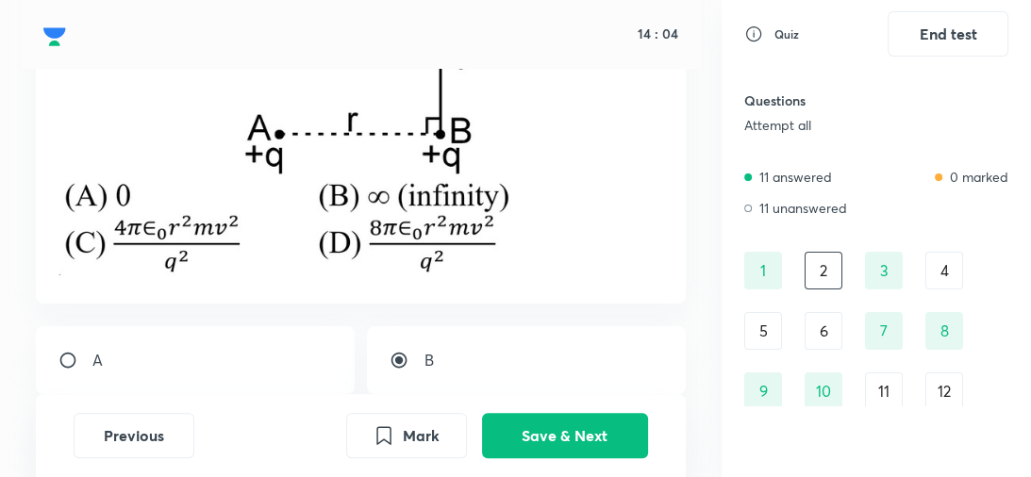
scroll to position [281, 0]
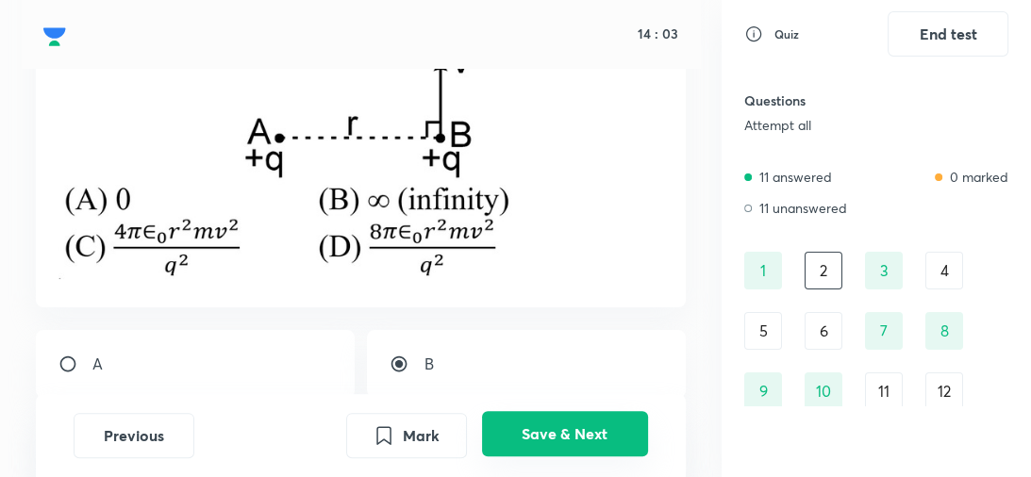
click at [573, 430] on button "Save & Next" at bounding box center [565, 433] width 166 height 45
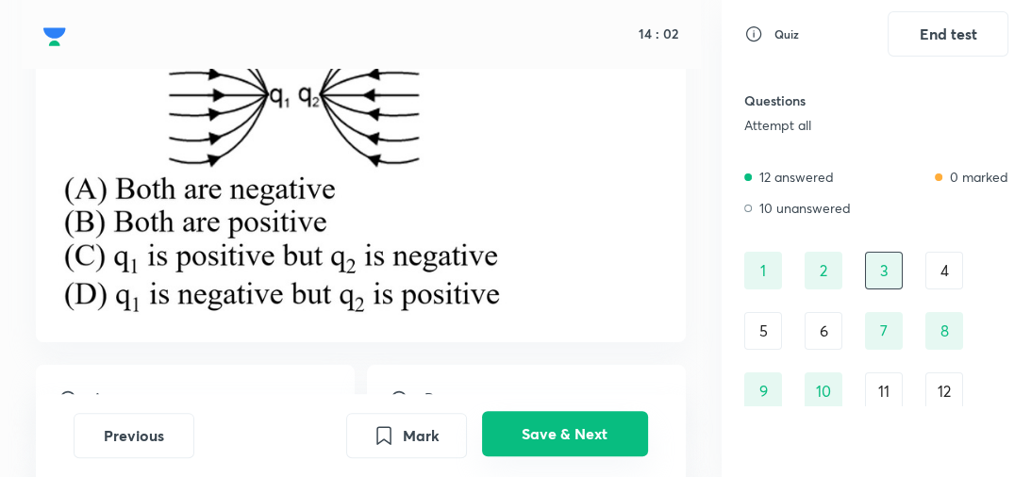
click at [573, 430] on button "Save & Next" at bounding box center [565, 433] width 166 height 45
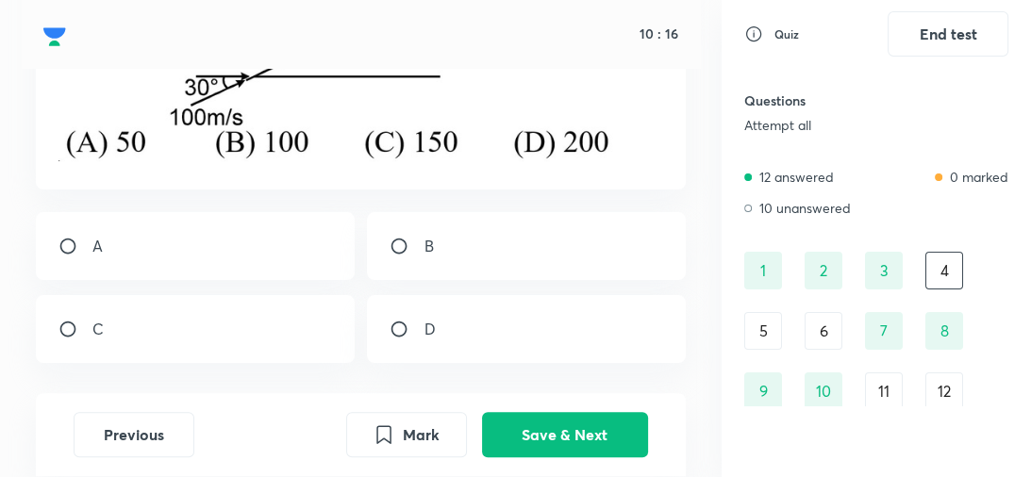
scroll to position [479, 0]
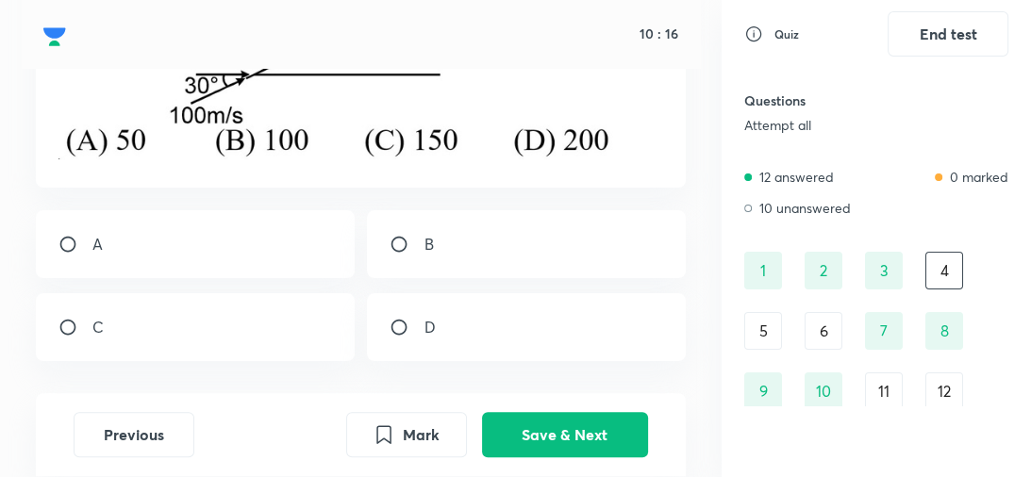
click at [249, 226] on div "A" at bounding box center [195, 244] width 318 height 68
radio input "true"
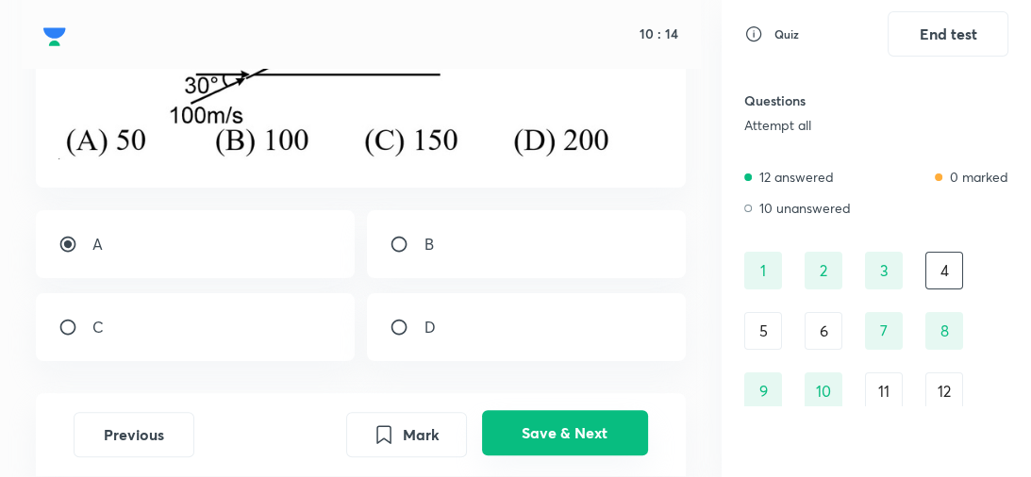
click at [549, 432] on button "Save & Next" at bounding box center [565, 433] width 166 height 45
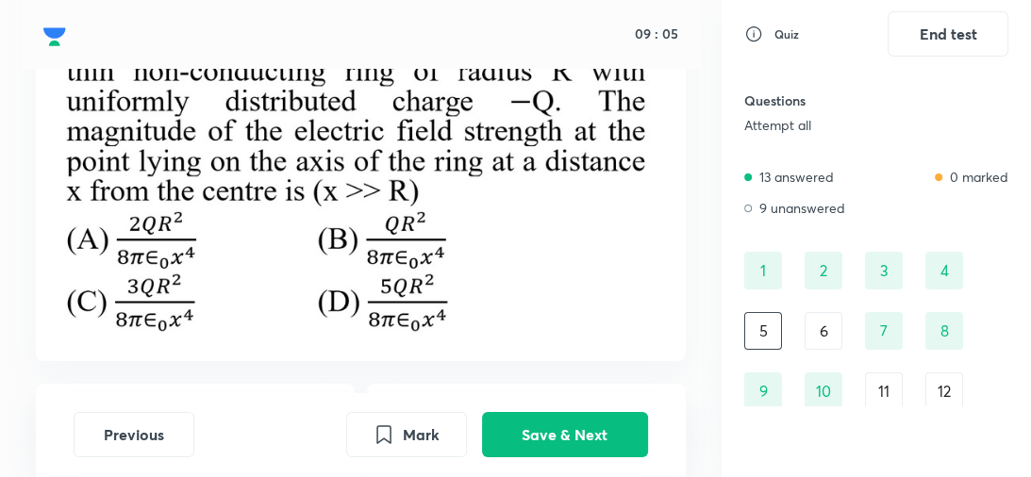
scroll to position [174, 0]
click at [560, 344] on div "Question 5 +4 marks, -1 mark Report" at bounding box center [361, 150] width 650 height 421
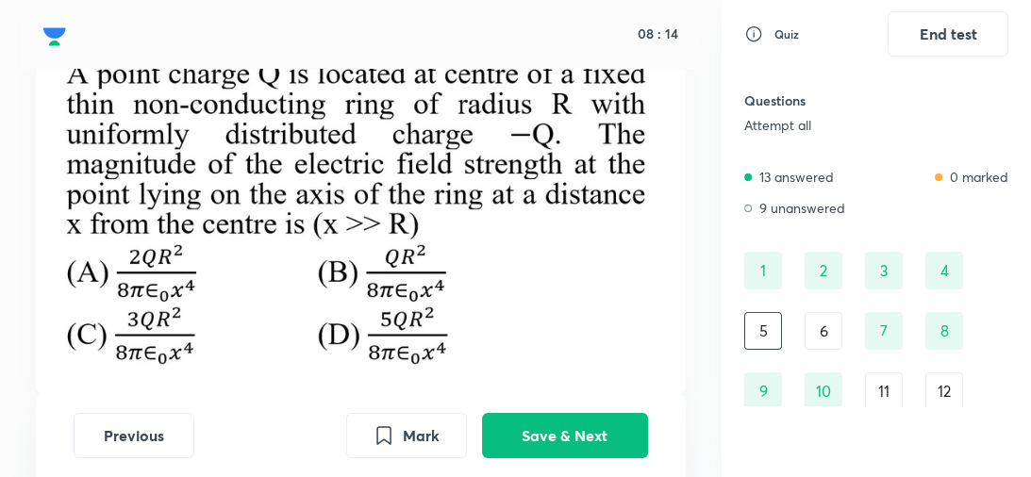
scroll to position [137, 0]
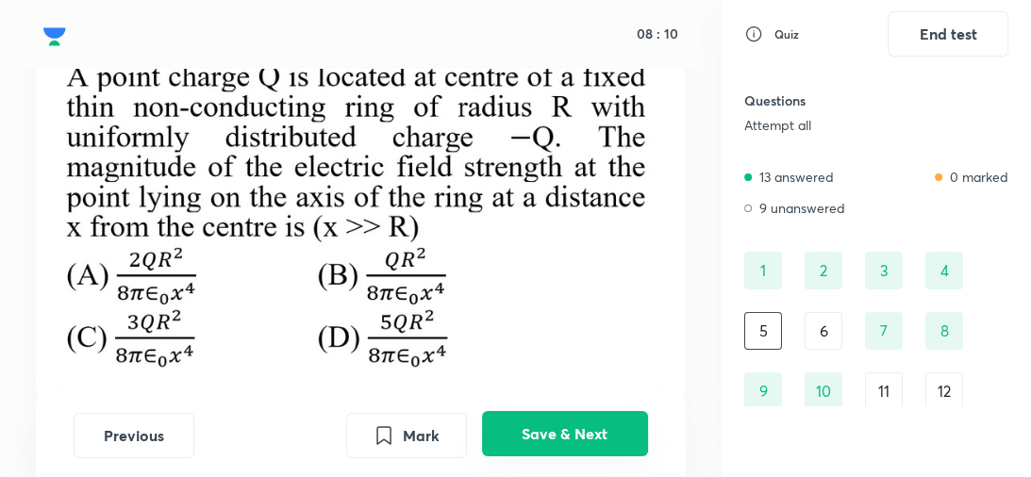
click at [566, 425] on button "Save & Next" at bounding box center [565, 433] width 166 height 45
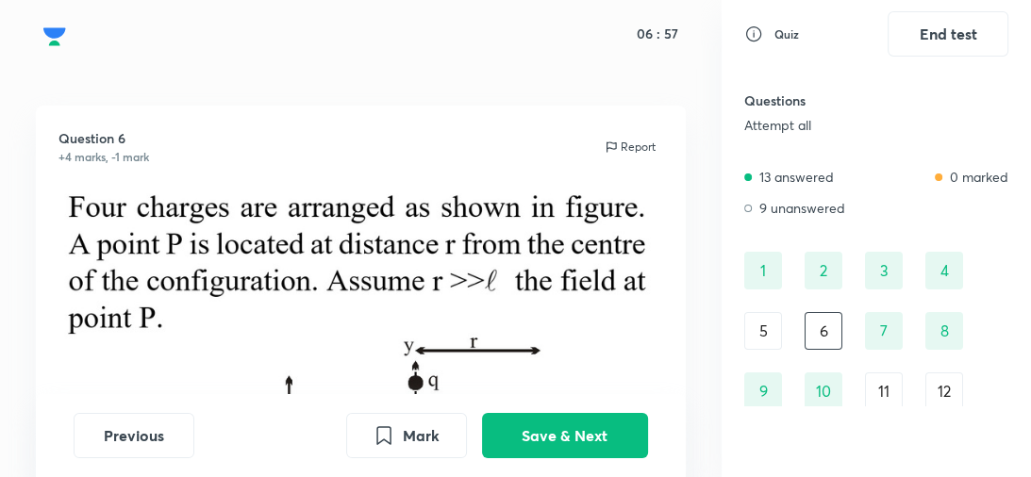
scroll to position [8, 0]
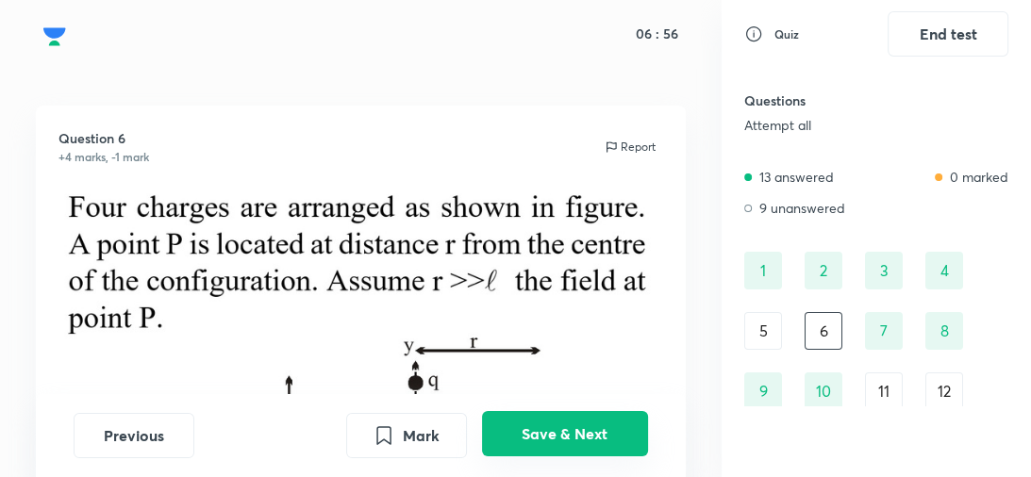
click at [569, 454] on button "Save & Next" at bounding box center [565, 433] width 166 height 45
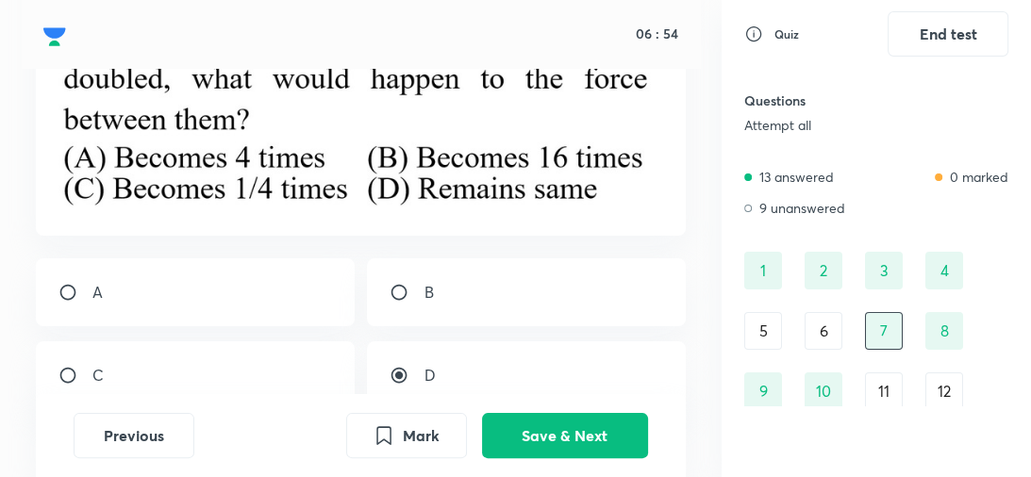
scroll to position [210, 0]
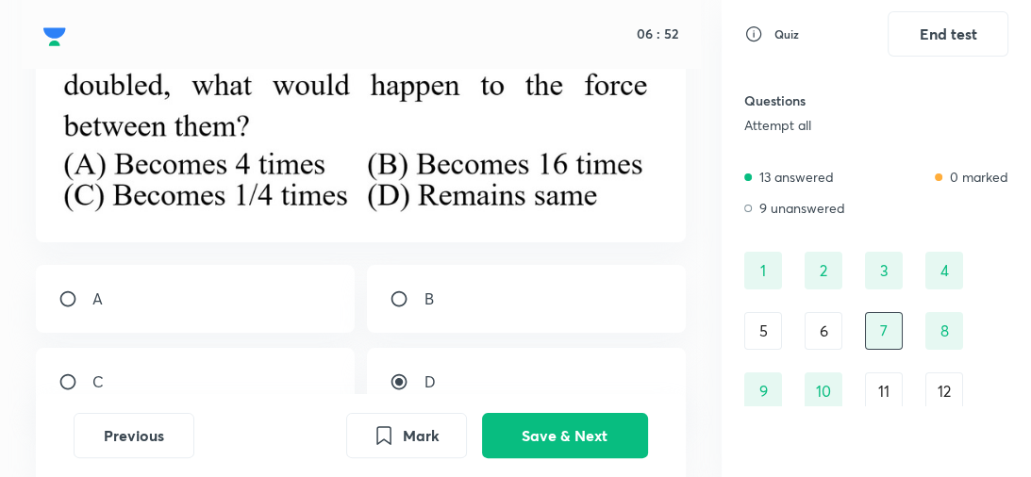
click at [863, 358] on div "1 2 3 4 5 6 7 8 9 10 11 12 13 14 15 16 17 18 19 20 21 22" at bounding box center [876, 422] width 264 height 340
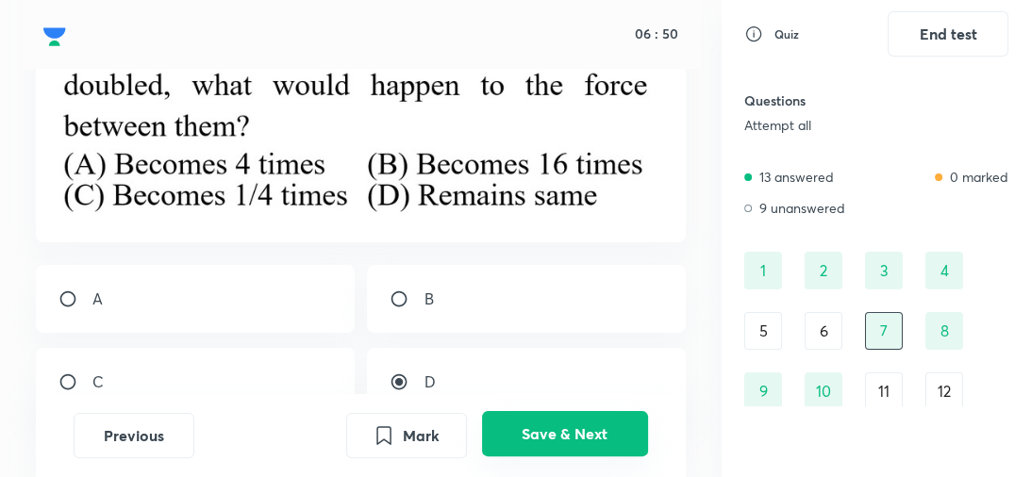
click at [546, 431] on button "Save & Next" at bounding box center [565, 433] width 166 height 45
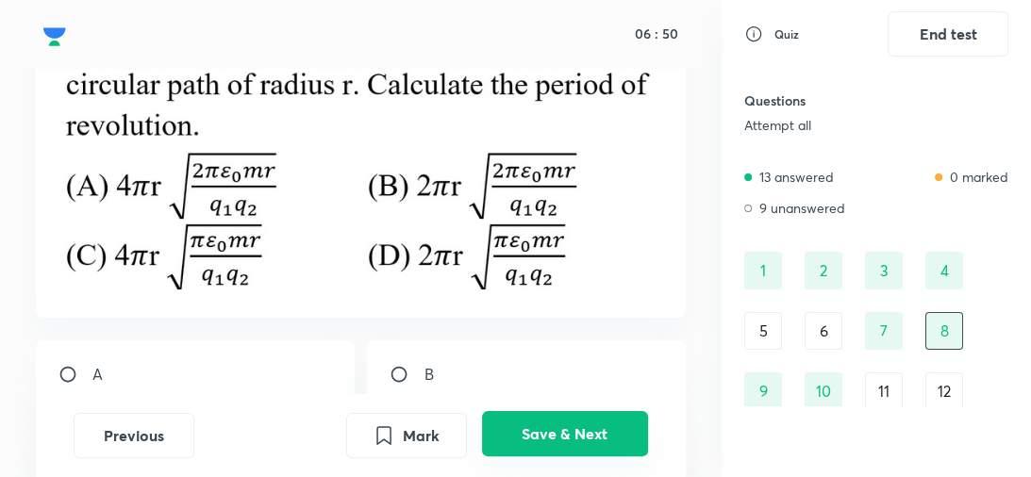
click at [546, 431] on button "Save & Next" at bounding box center [565, 433] width 166 height 45
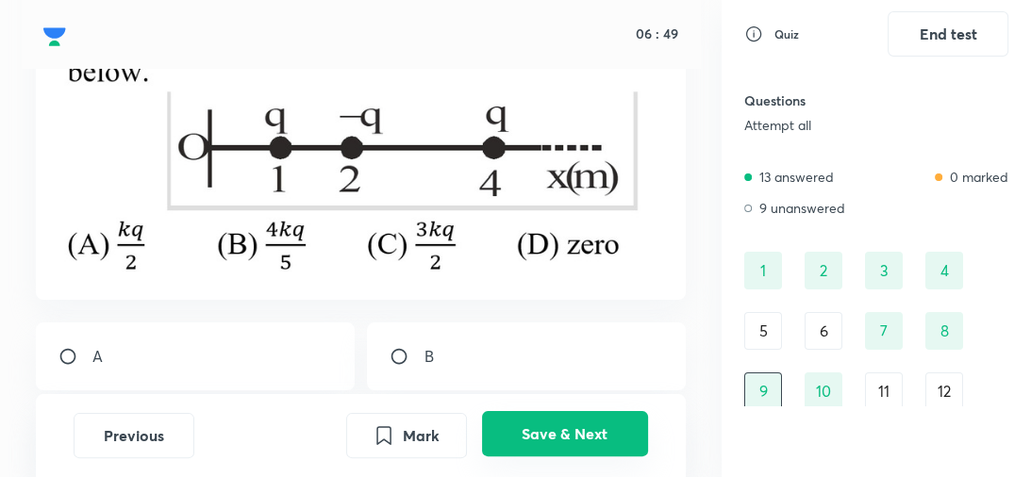
click at [546, 431] on button "Save & Next" at bounding box center [565, 433] width 166 height 45
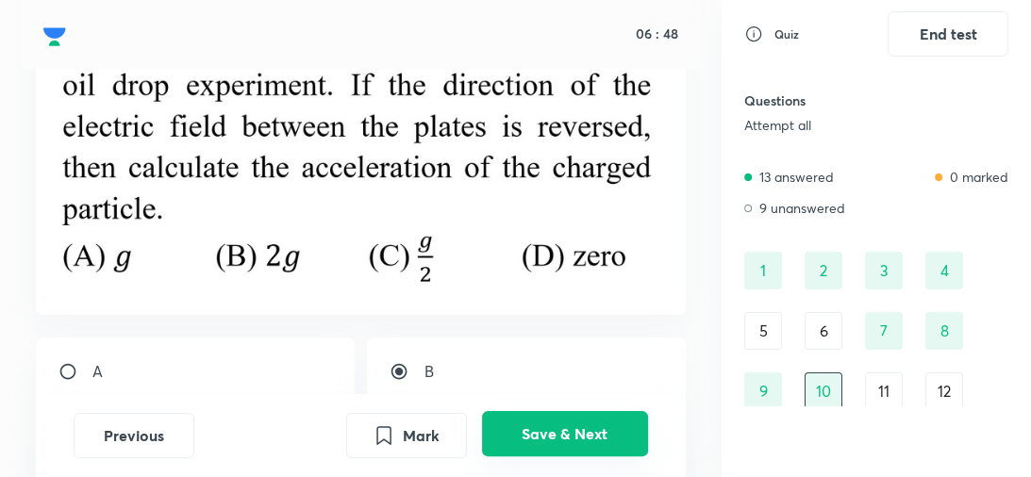
click at [546, 431] on button "Save & Next" at bounding box center [565, 433] width 166 height 45
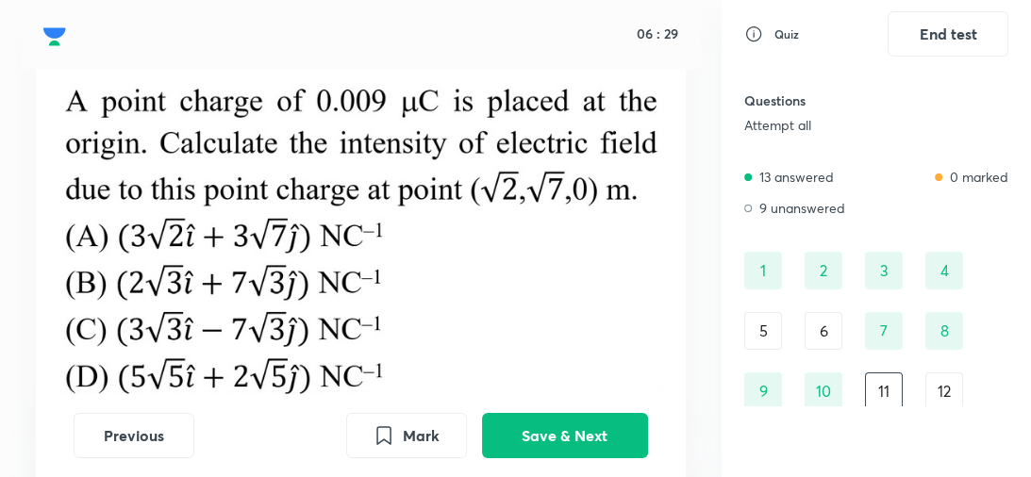
scroll to position [108, 0]
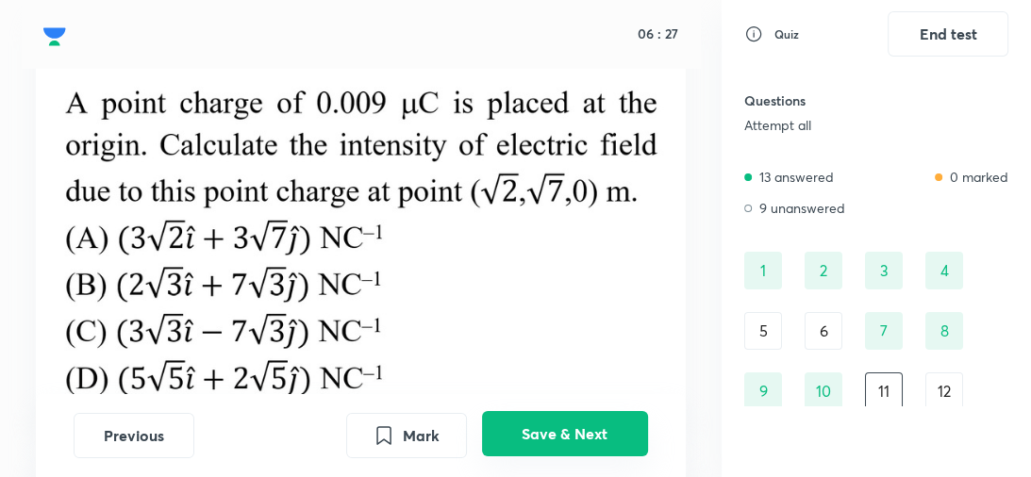
click at [596, 428] on button "Save & Next" at bounding box center [565, 433] width 166 height 45
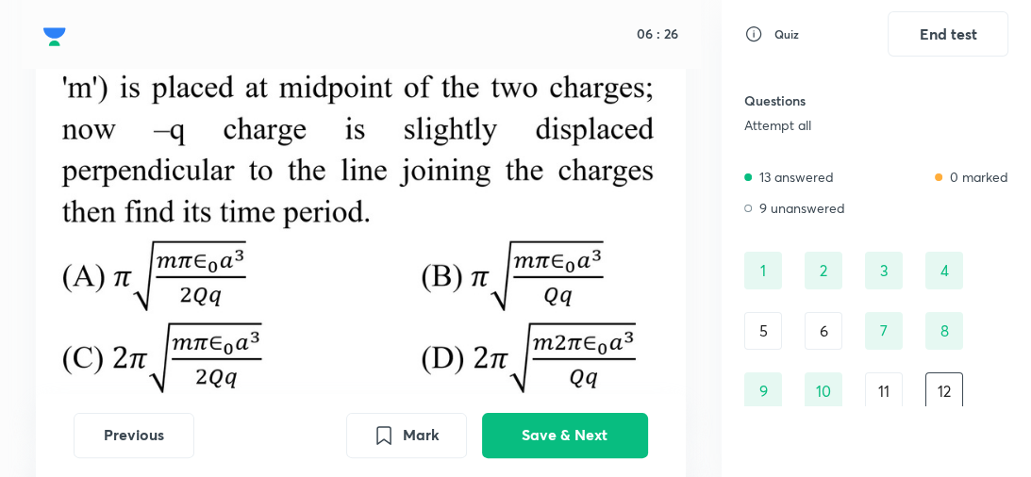
scroll to position [210, 0]
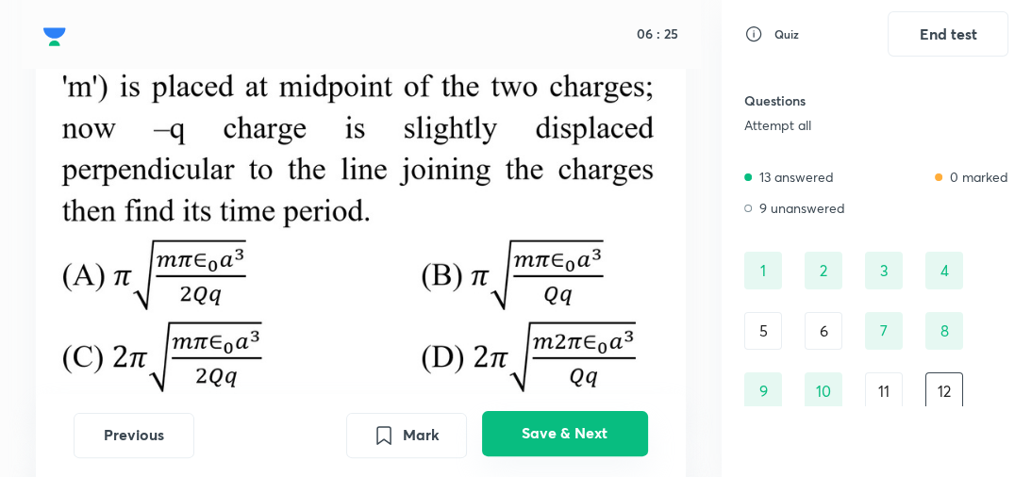
click at [592, 430] on button "Save & Next" at bounding box center [565, 433] width 166 height 45
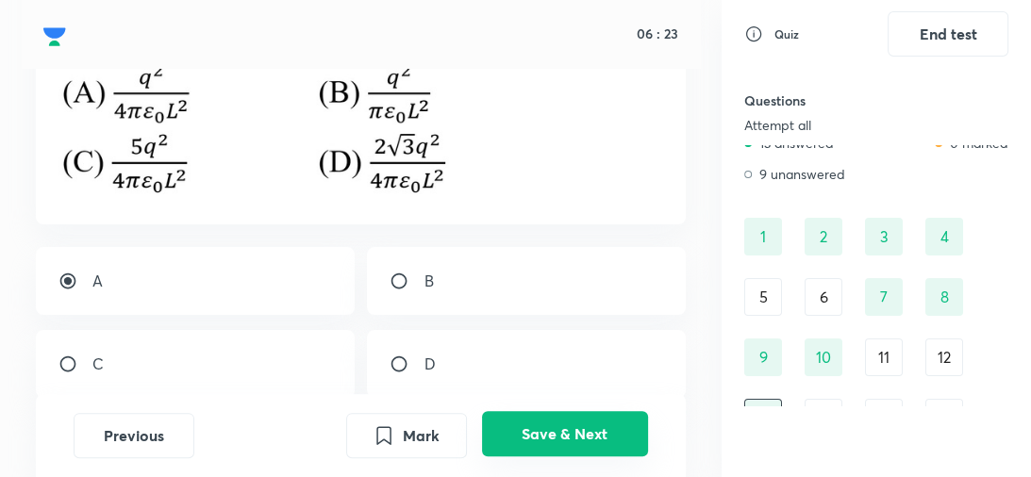
click at [594, 428] on button "Save & Next" at bounding box center [565, 433] width 166 height 45
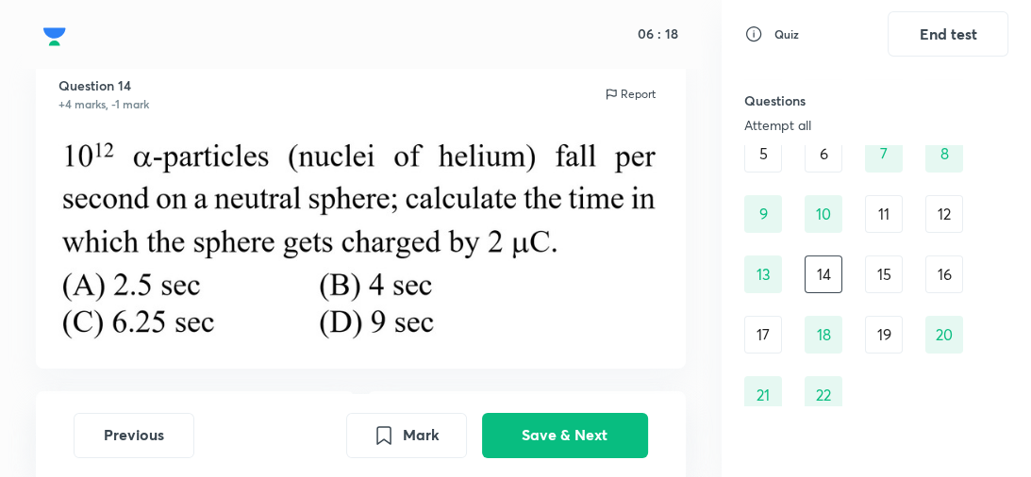
scroll to position [61, 0]
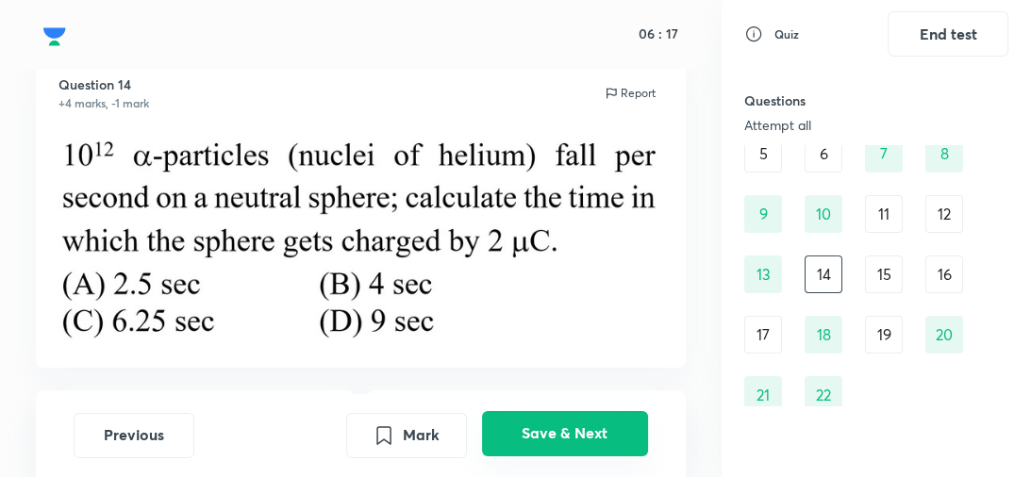
click at [579, 433] on button "Save & Next" at bounding box center [565, 433] width 166 height 45
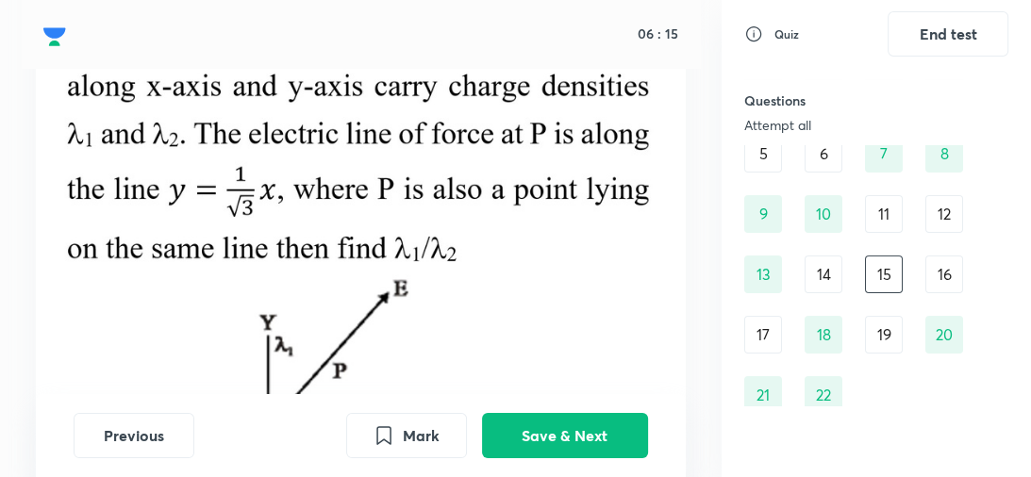
scroll to position [174, 0]
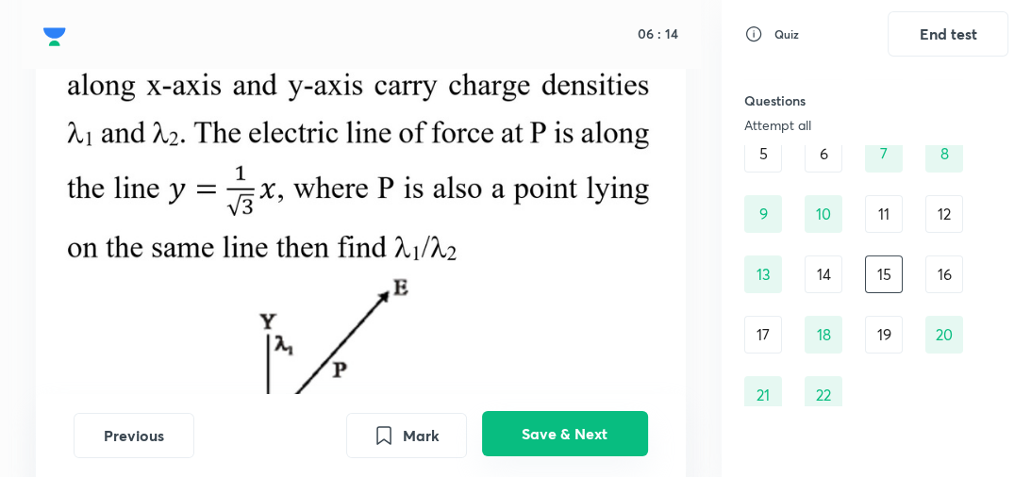
click at [590, 423] on button "Save & Next" at bounding box center [565, 433] width 166 height 45
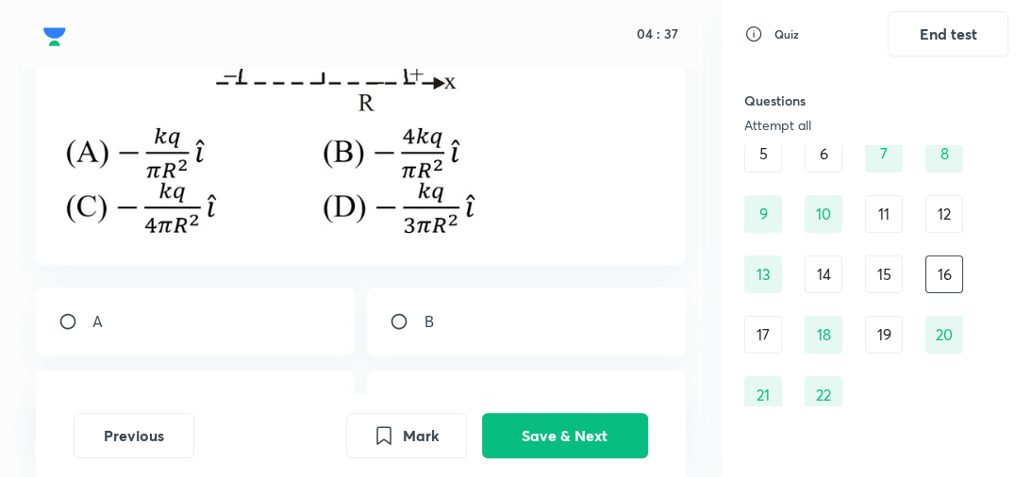
scroll to position [373, 0]
click at [553, 321] on div "B" at bounding box center [526, 321] width 318 height 68
radio input "true"
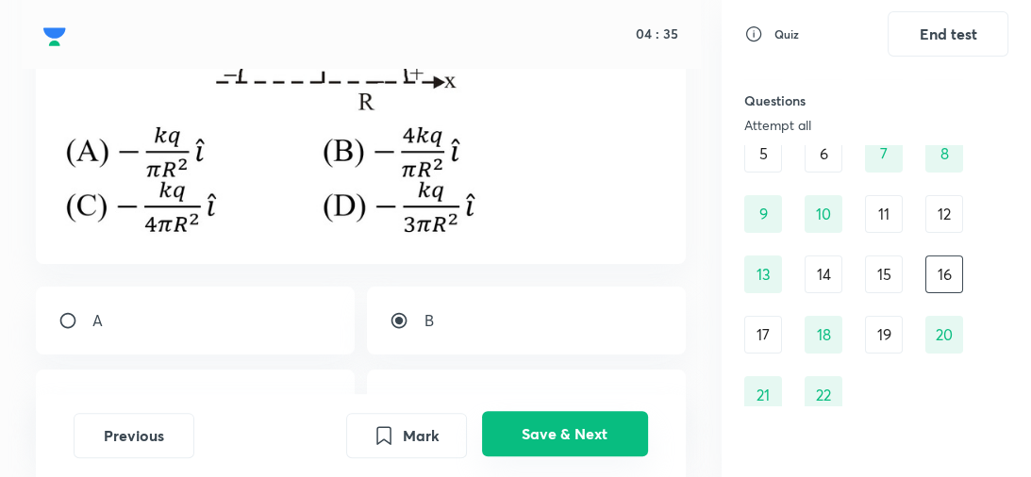
click at [563, 436] on button "Save & Next" at bounding box center [565, 433] width 166 height 45
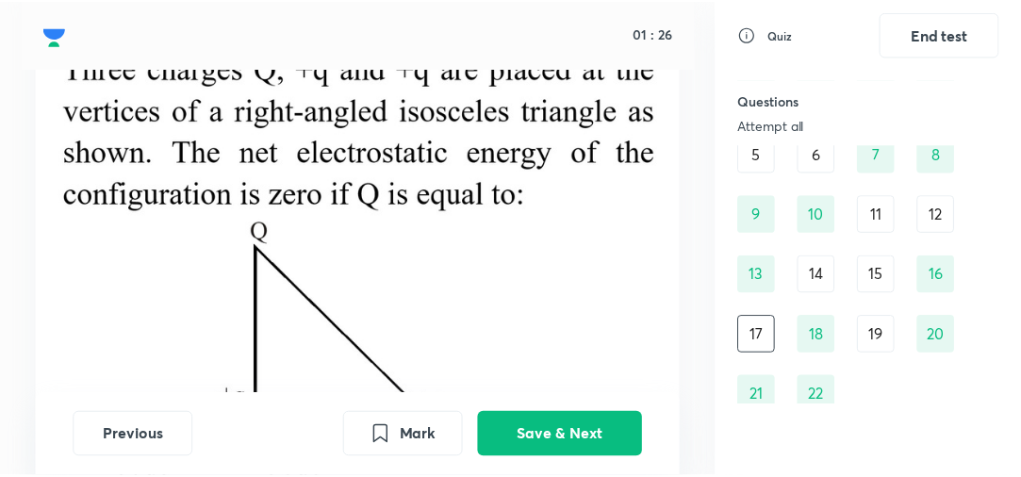
scroll to position [71, 0]
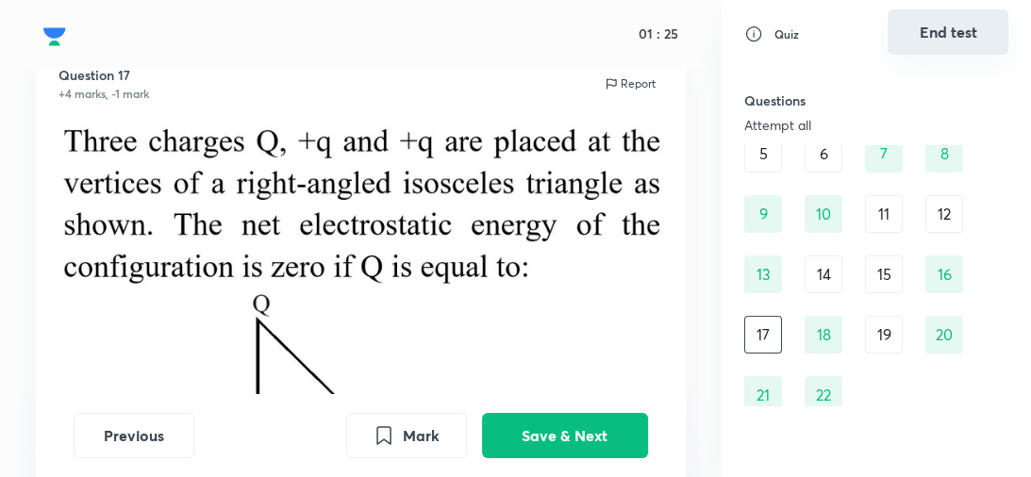
click at [928, 42] on button "End test" at bounding box center [948, 31] width 121 height 45
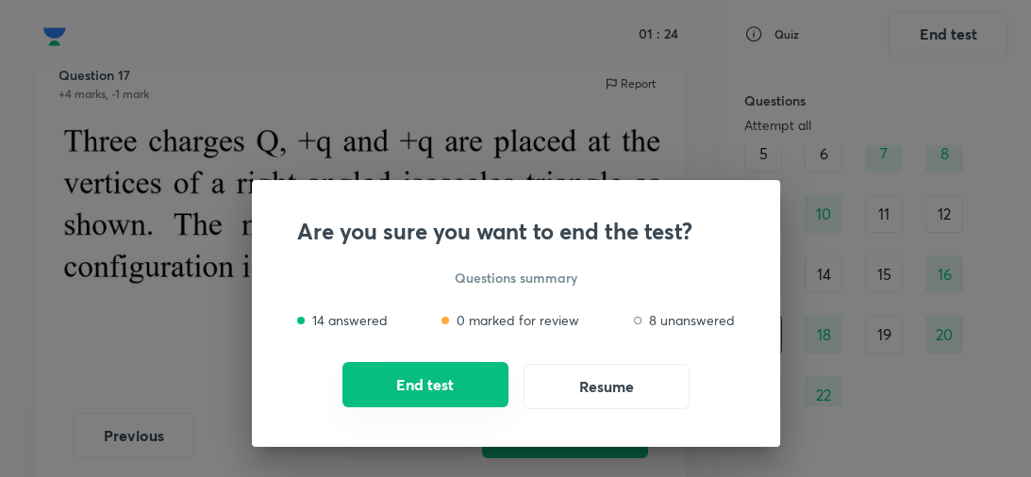
click at [427, 387] on button "End test" at bounding box center [425, 384] width 166 height 45
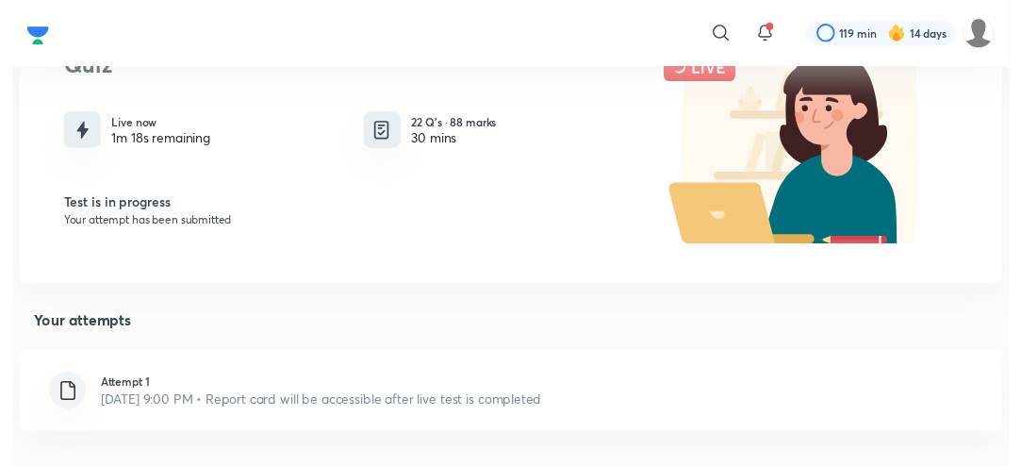
scroll to position [0, 0]
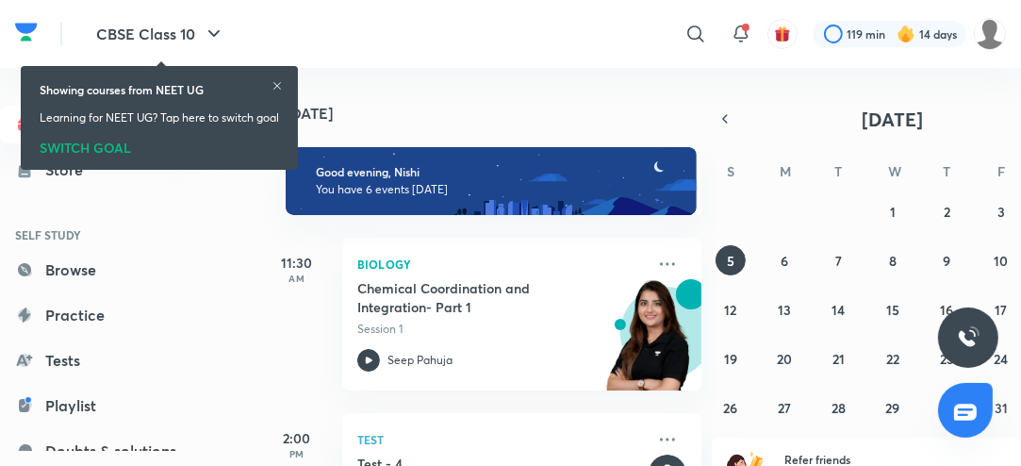
click at [275, 80] on icon at bounding box center [277, 85] width 11 height 11
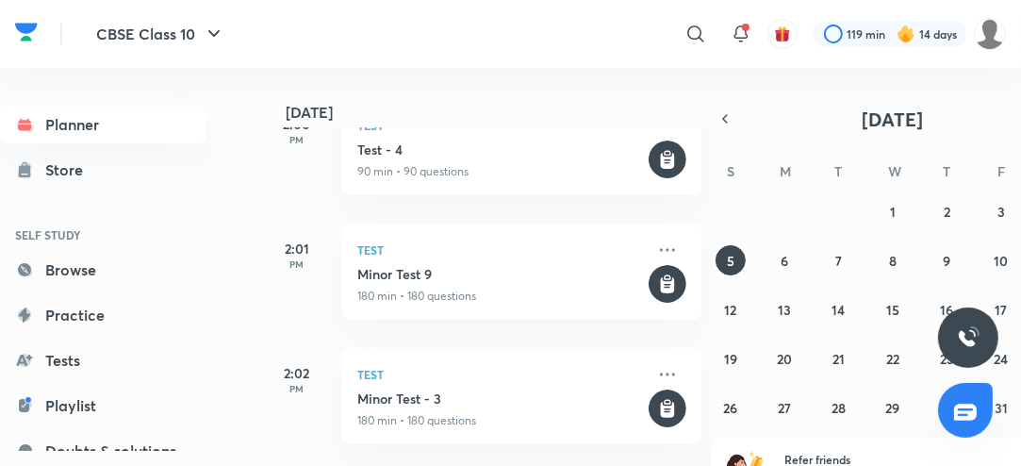
scroll to position [612, 0]
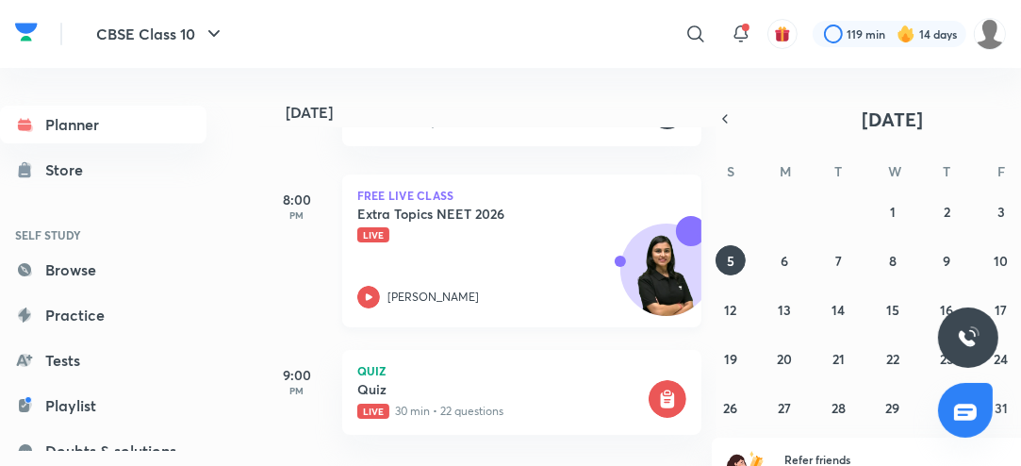
click at [374, 297] on icon at bounding box center [368, 297] width 23 height 23
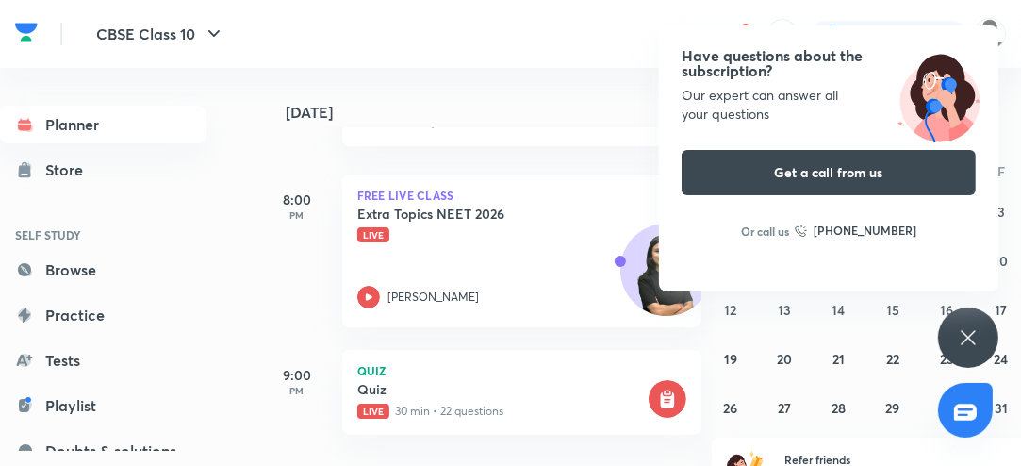
click at [951, 332] on div "Have questions about the subscription? Our expert can answer all your questions…" at bounding box center [968, 337] width 60 height 60
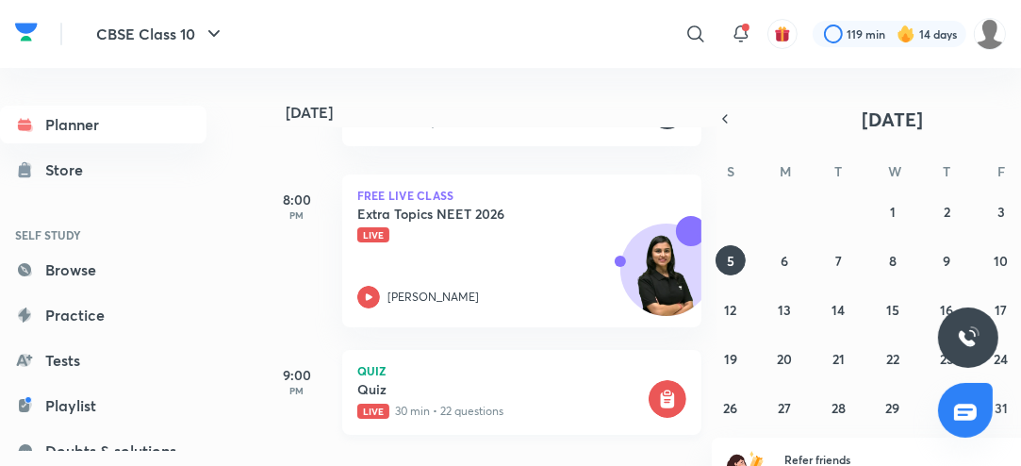
click at [585, 392] on h5 "Quiz" at bounding box center [501, 389] width 288 height 19
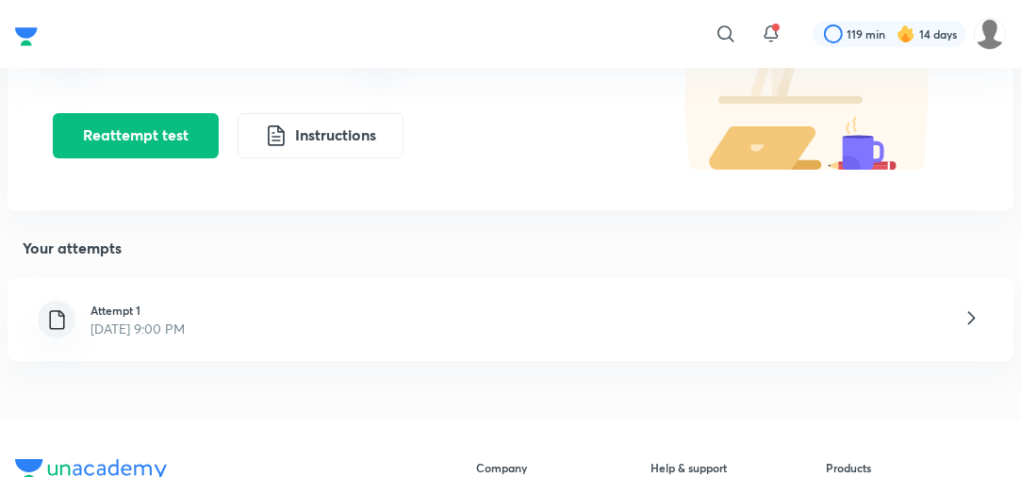
scroll to position [177, 0]
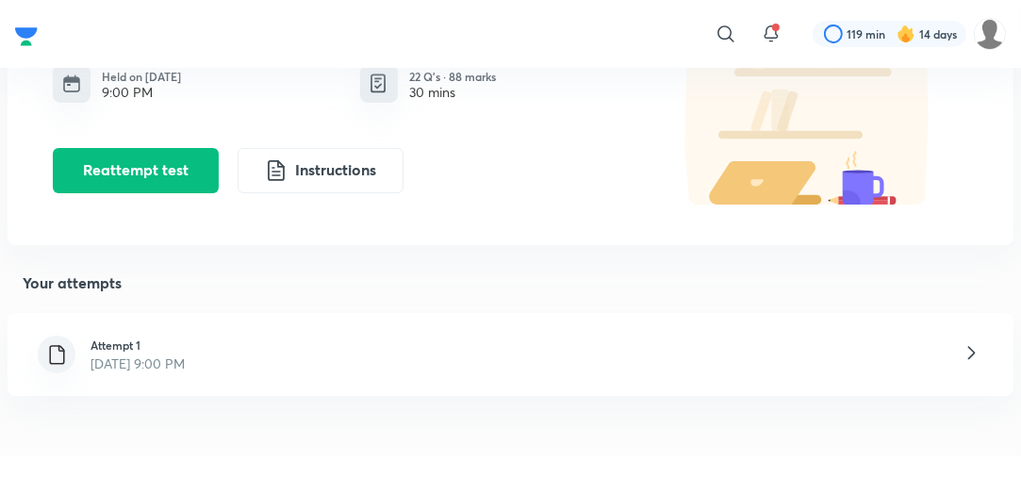
click at [642, 360] on div "Attempt 1 Oct 5, 2025, 9:00 PM" at bounding box center [511, 354] width 1006 height 83
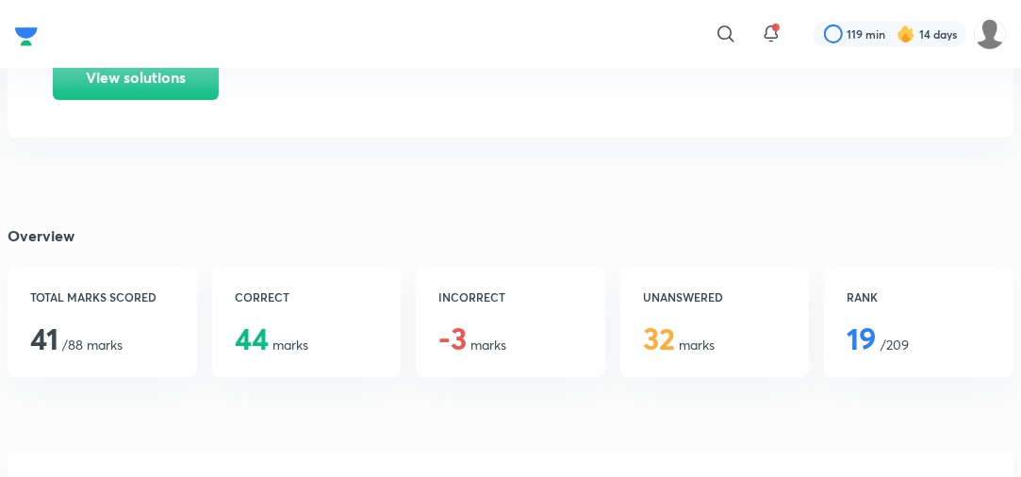
scroll to position [260, 0]
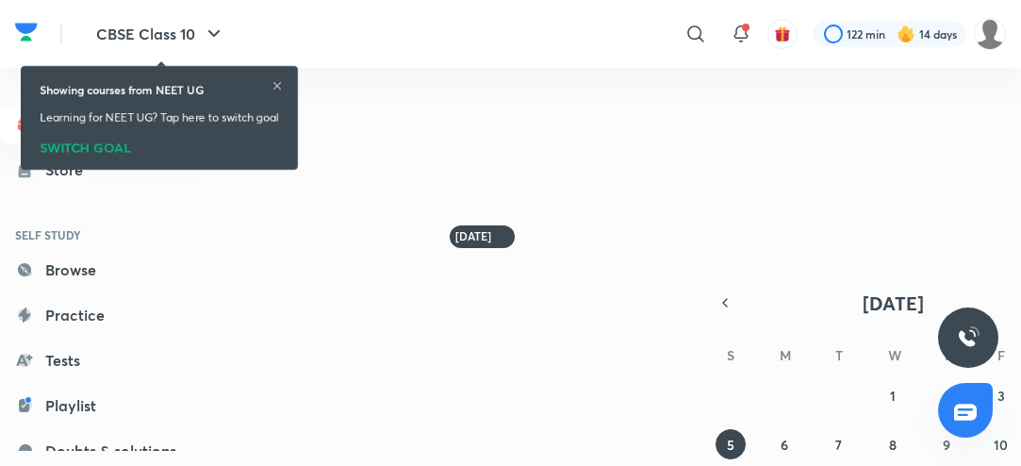
click at [279, 83] on icon at bounding box center [277, 85] width 11 height 11
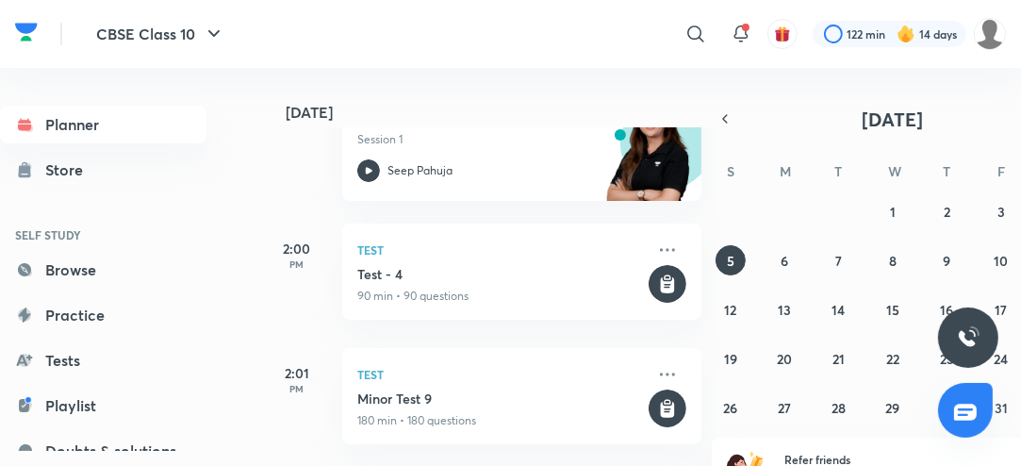
scroll to position [191, 0]
click at [780, 262] on button "6" at bounding box center [785, 260] width 30 height 30
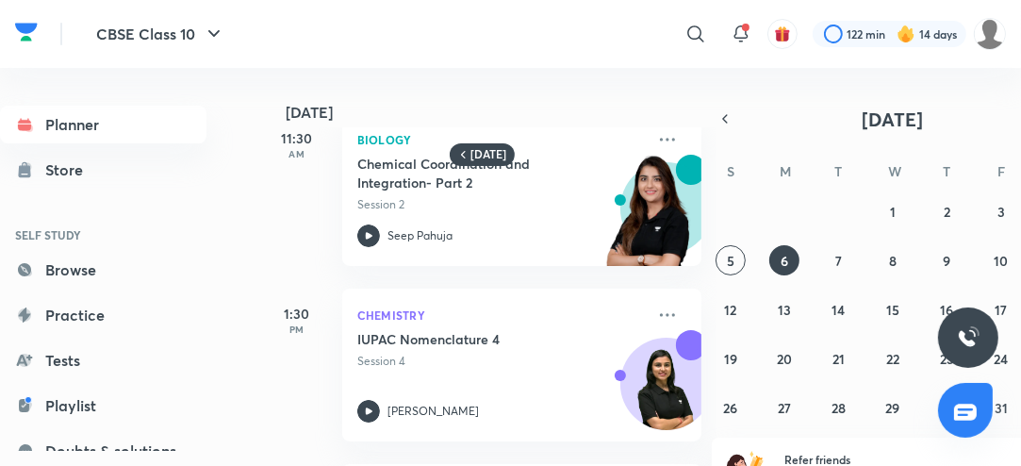
scroll to position [39, 0]
